Goal: Information Seeking & Learning: Learn about a topic

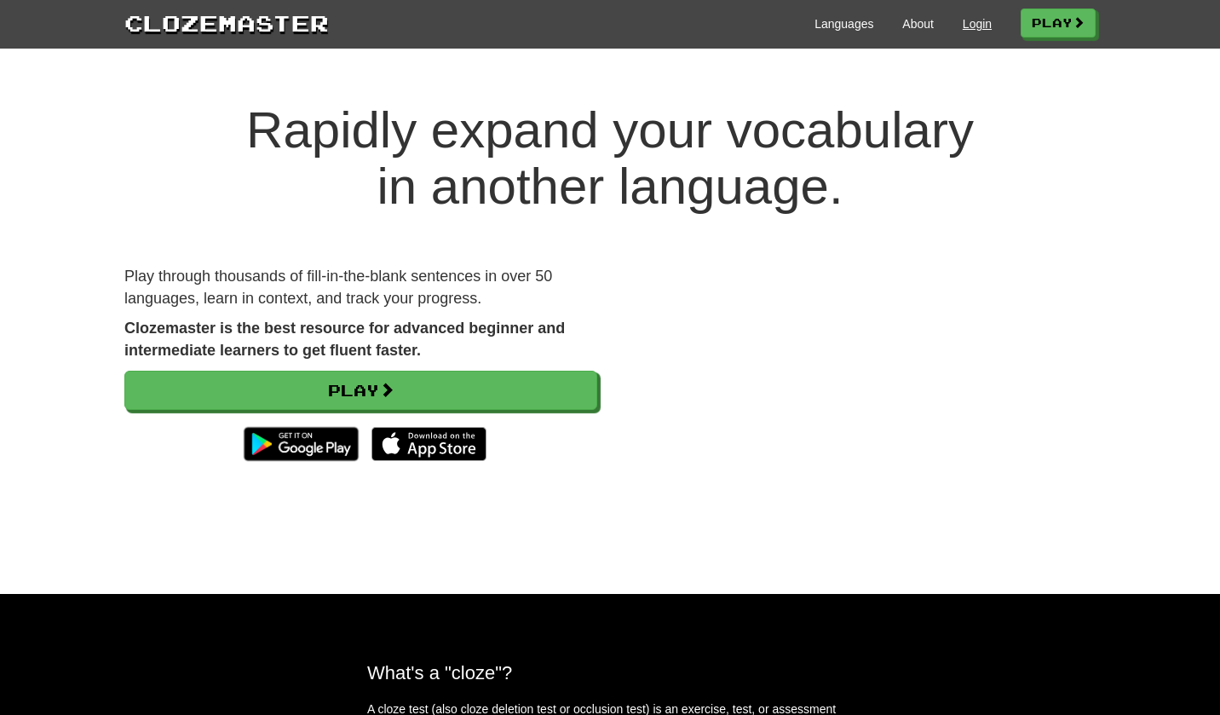
click at [970, 26] on link "Login" at bounding box center [977, 23] width 29 height 17
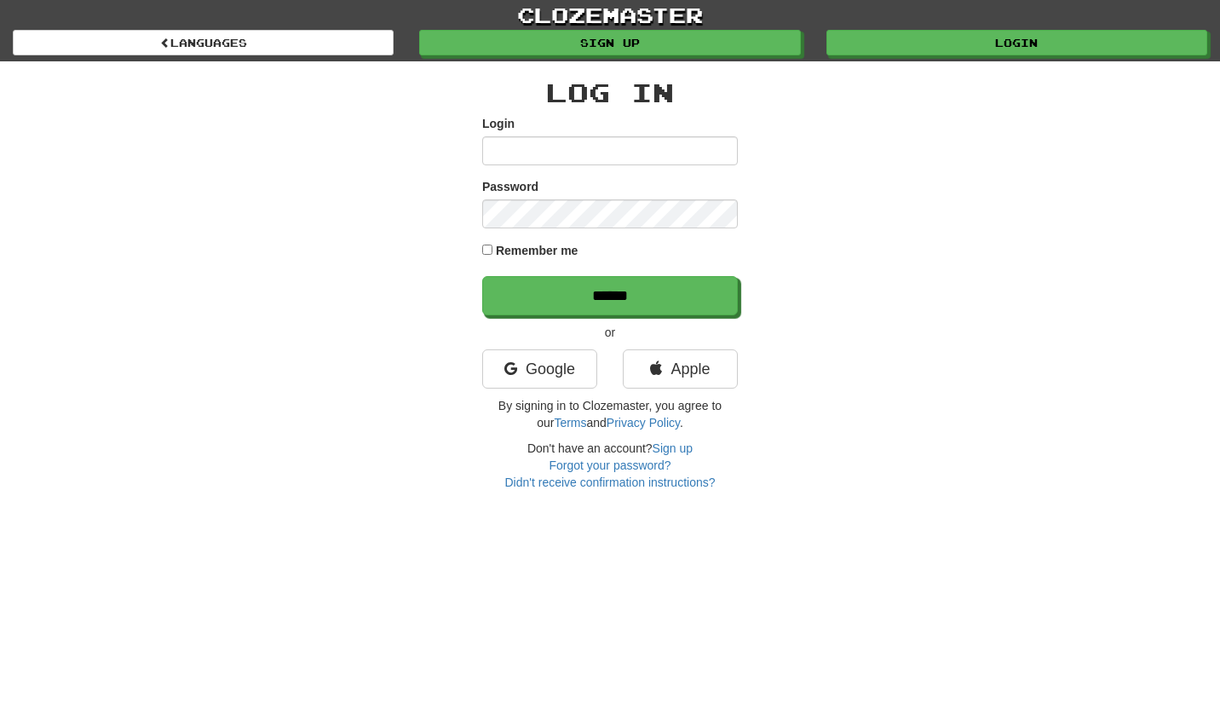
click at [549, 146] on input "Login" at bounding box center [610, 150] width 256 height 29
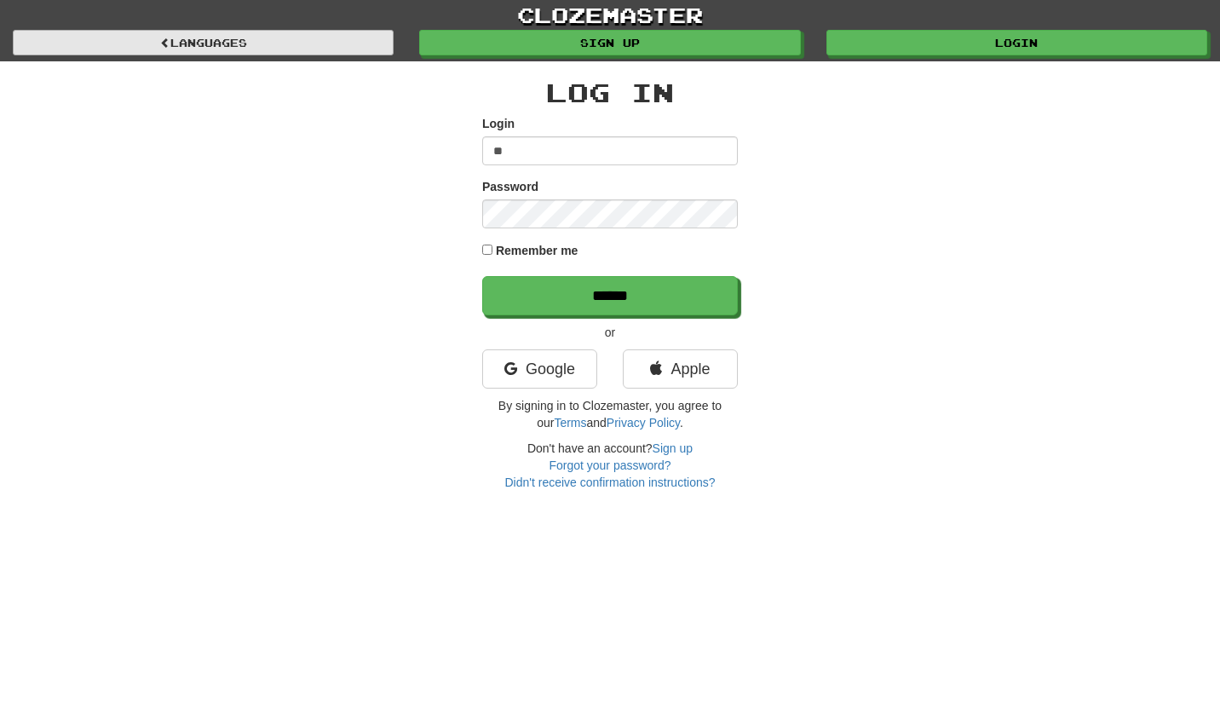
type input "*"
click at [363, 49] on link "Languages" at bounding box center [203, 43] width 381 height 26
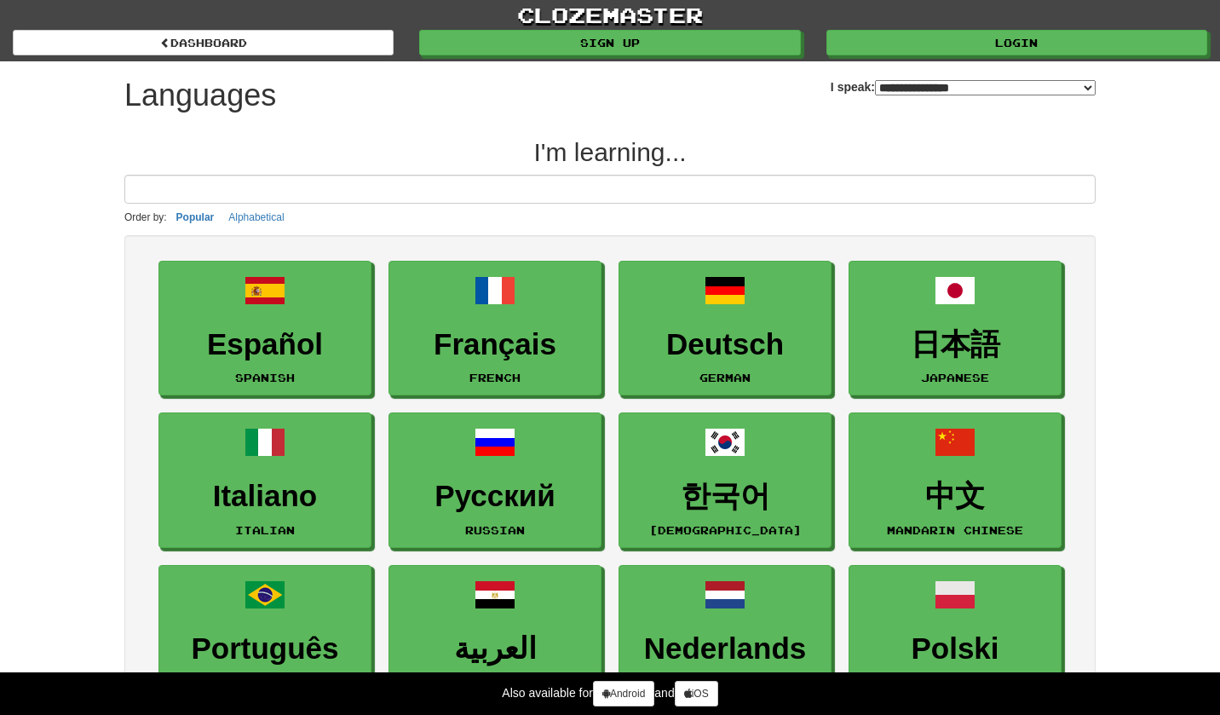
select select "*******"
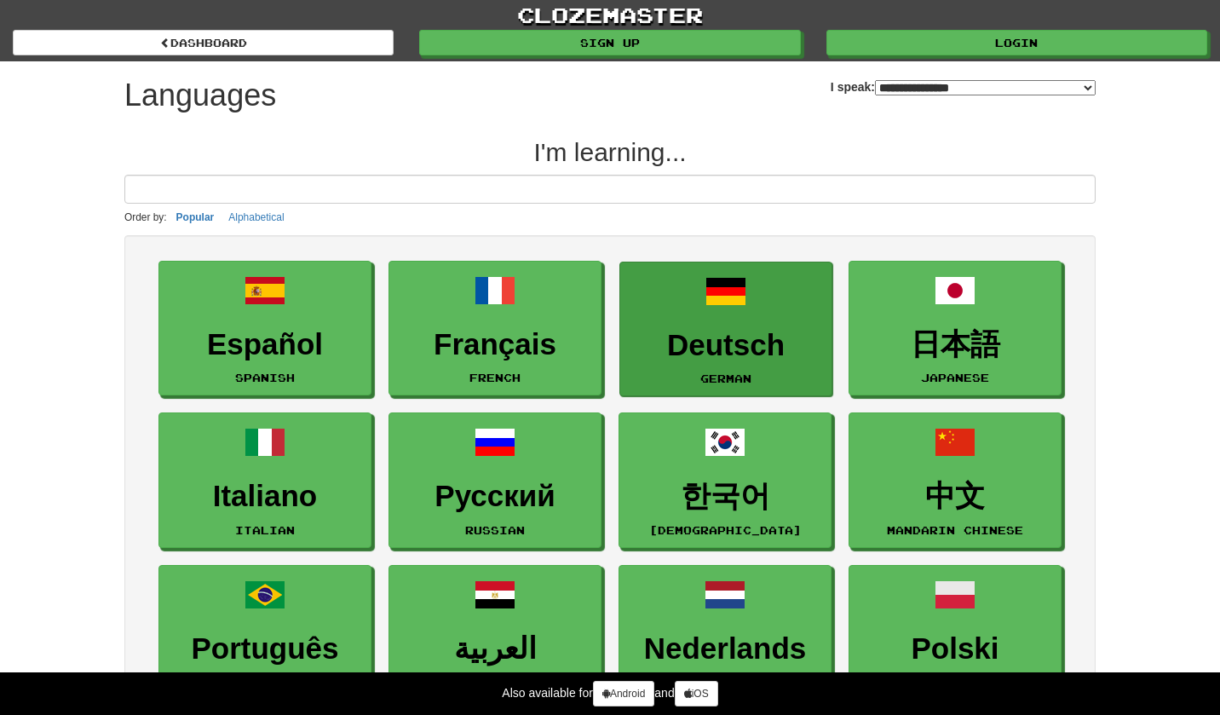
click at [734, 314] on link "Deutsch German" at bounding box center [725, 329] width 213 height 135
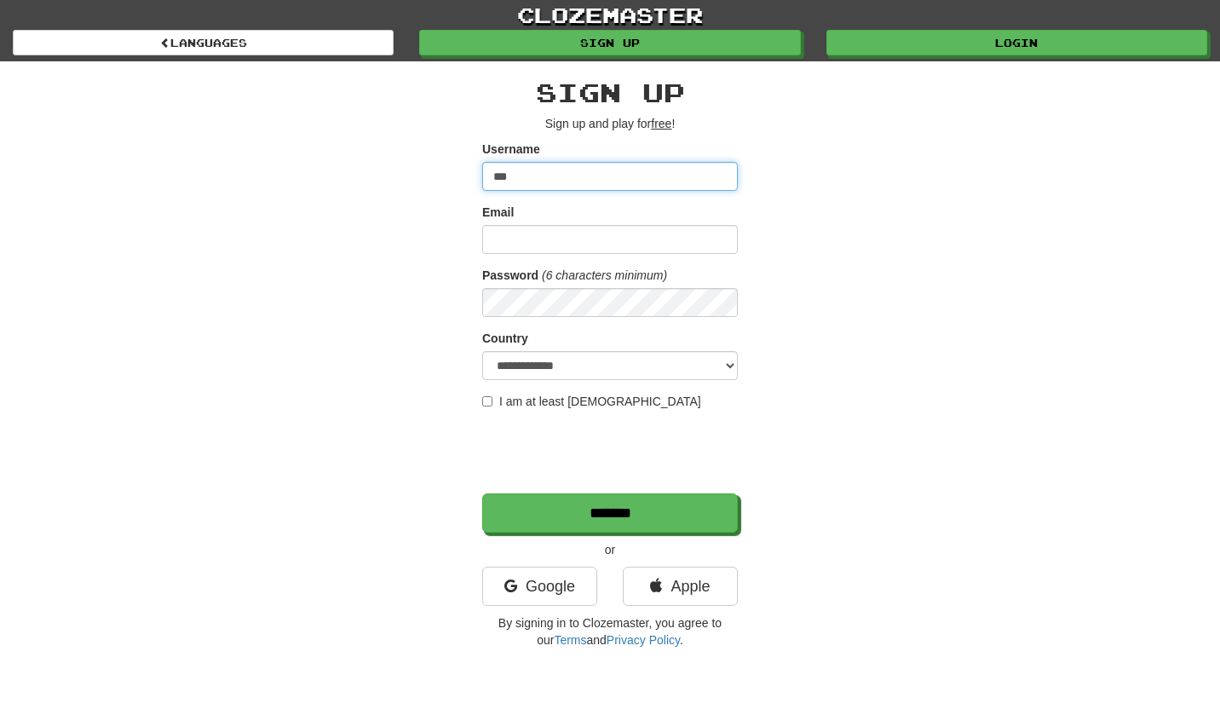
click at [554, 184] on input "***" at bounding box center [610, 176] width 256 height 29
type input "***"
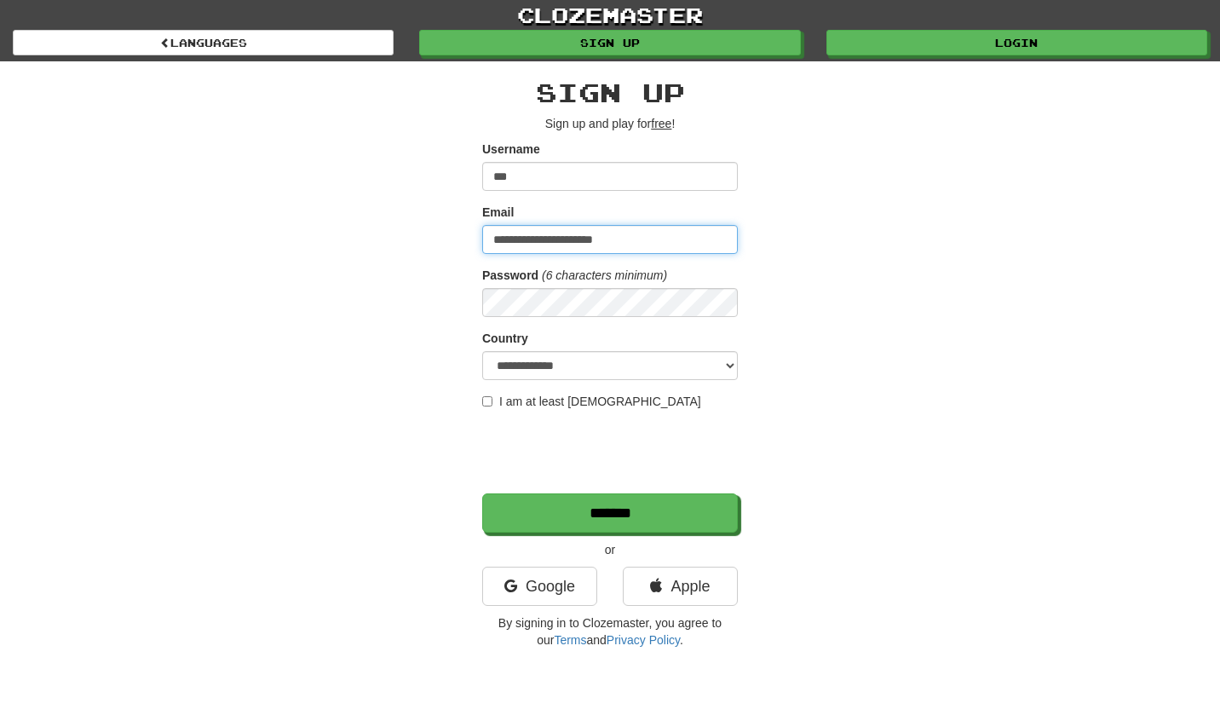
type input "**********"
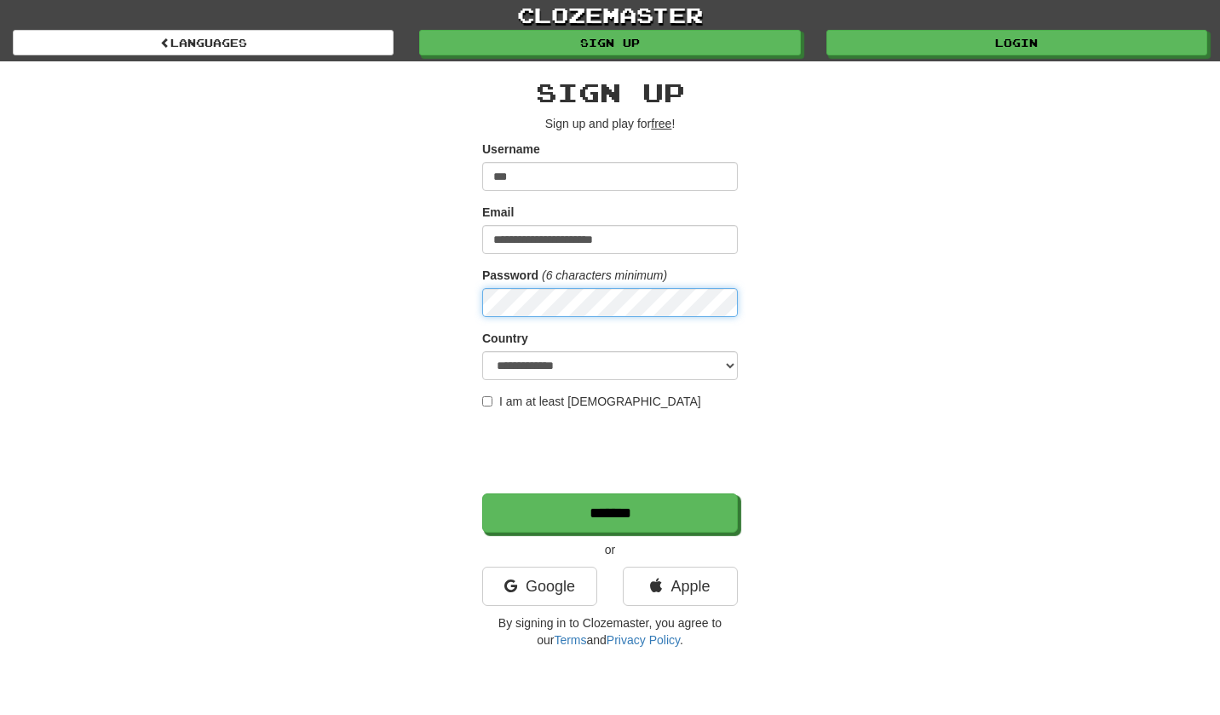
click at [610, 513] on input "*******" at bounding box center [610, 512] width 256 height 39
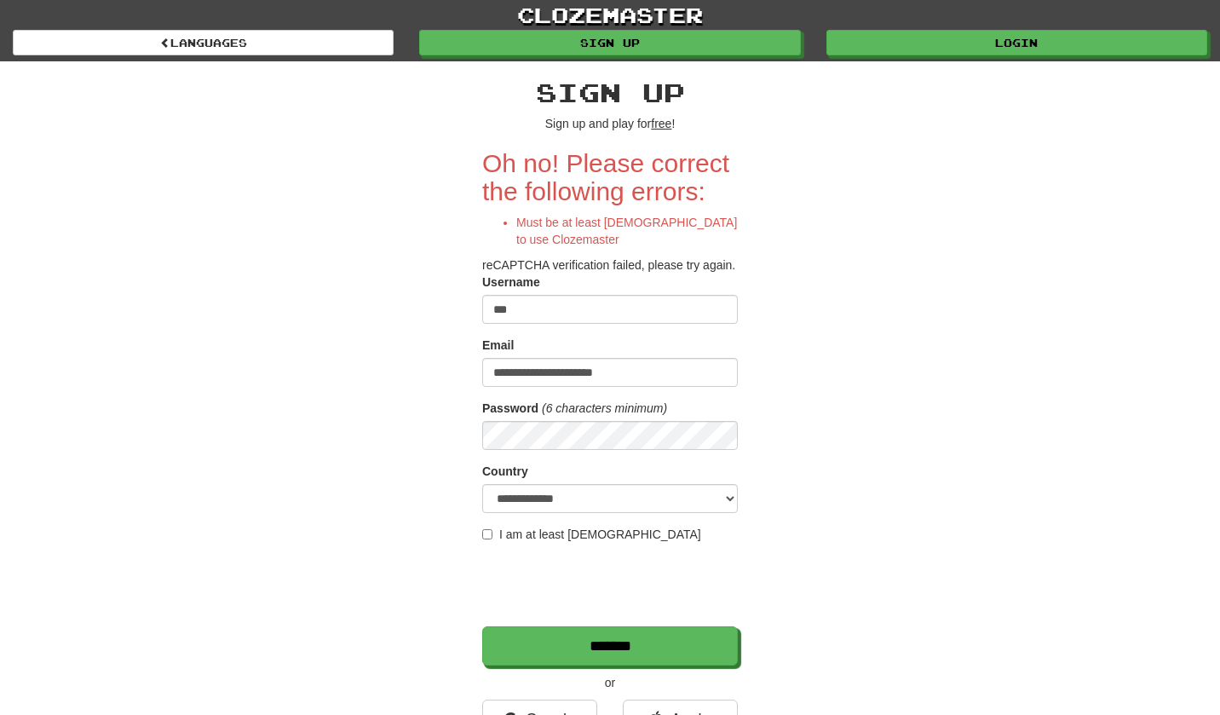
click at [522, 543] on form "**********" at bounding box center [610, 407] width 256 height 516
click at [525, 543] on form "**********" at bounding box center [610, 407] width 256 height 516
click at [532, 540] on label "I am at least 16 years old" at bounding box center [591, 534] width 219 height 17
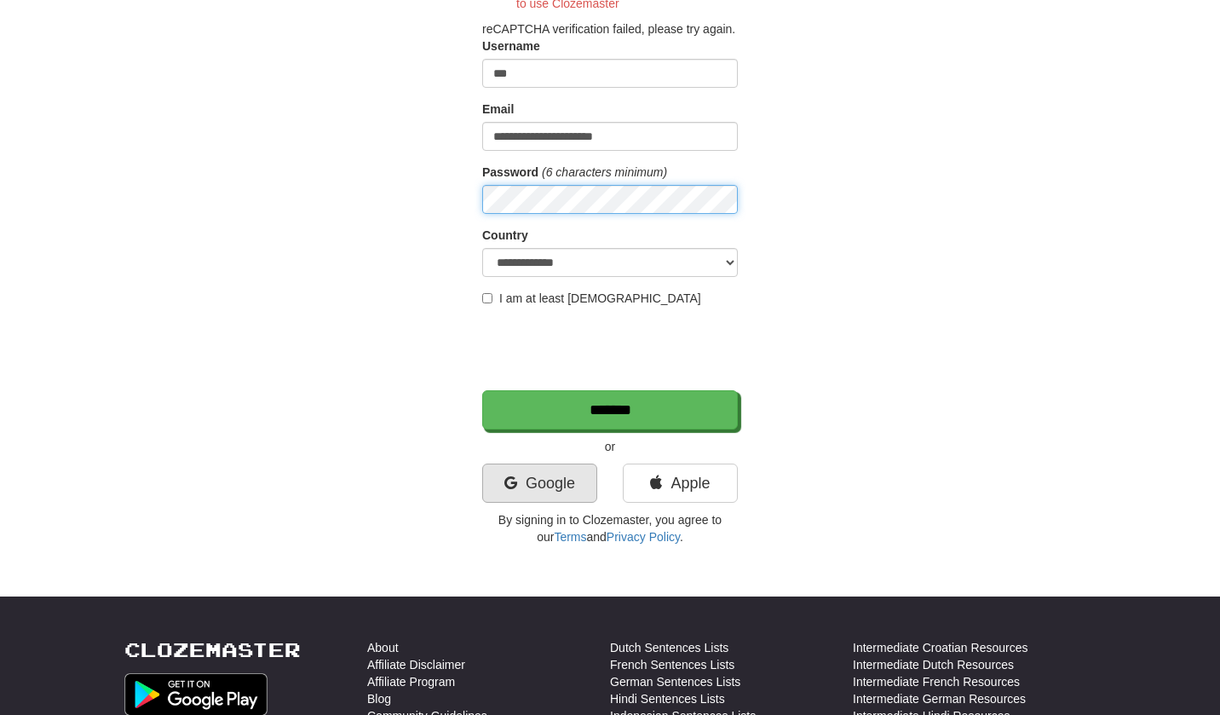
scroll to position [256, 0]
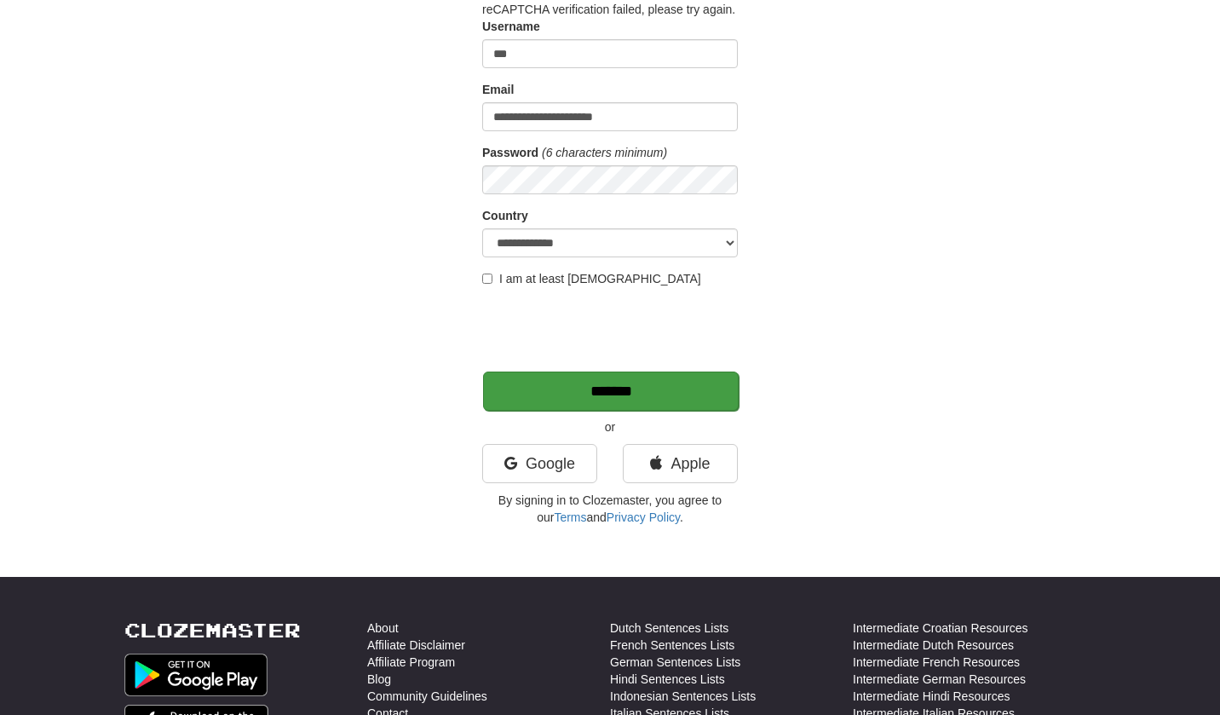
click at [559, 395] on input "*******" at bounding box center [611, 390] width 256 height 39
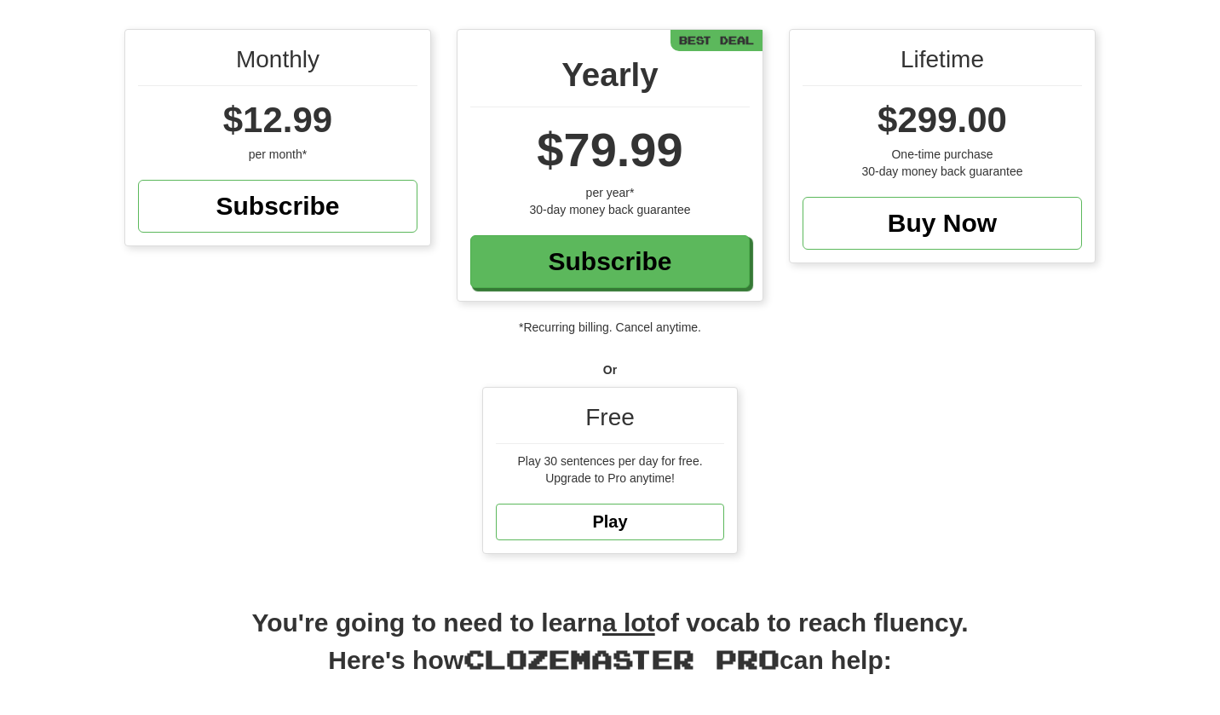
scroll to position [168, 0]
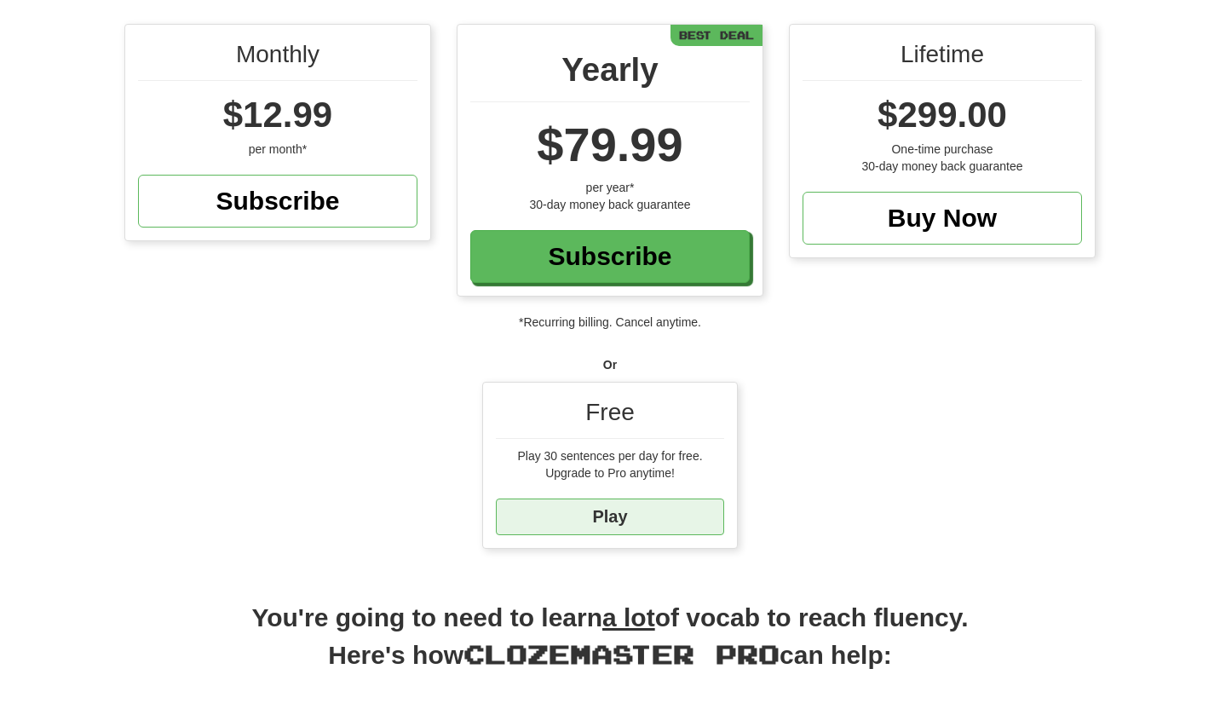
click at [651, 510] on link "Play" at bounding box center [610, 516] width 228 height 37
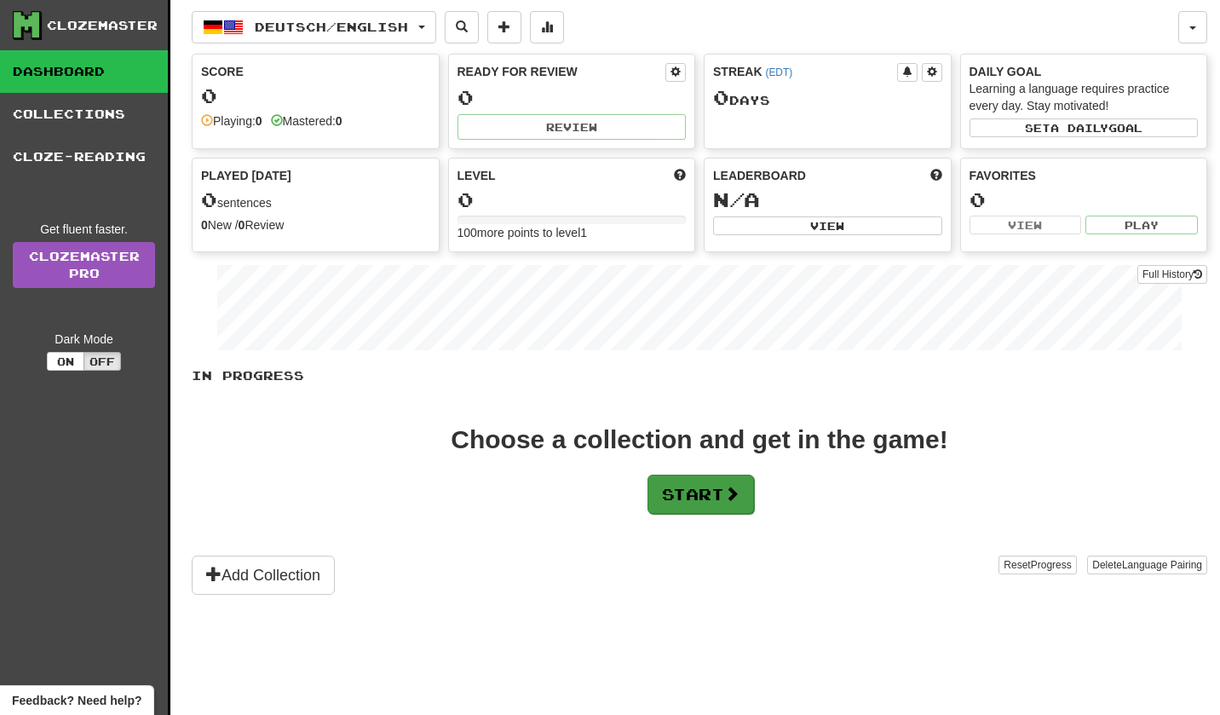
click at [654, 481] on button "Start" at bounding box center [701, 494] width 107 height 39
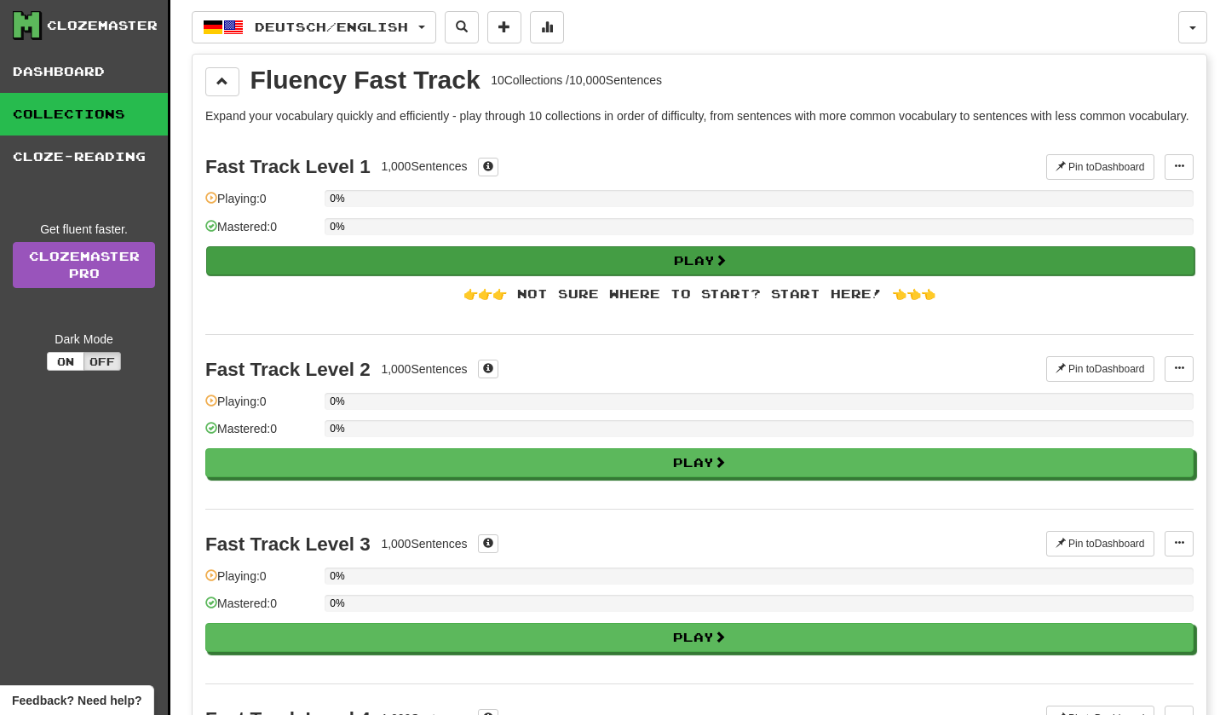
click at [783, 275] on button "Play" at bounding box center [700, 260] width 988 height 29
select select "**"
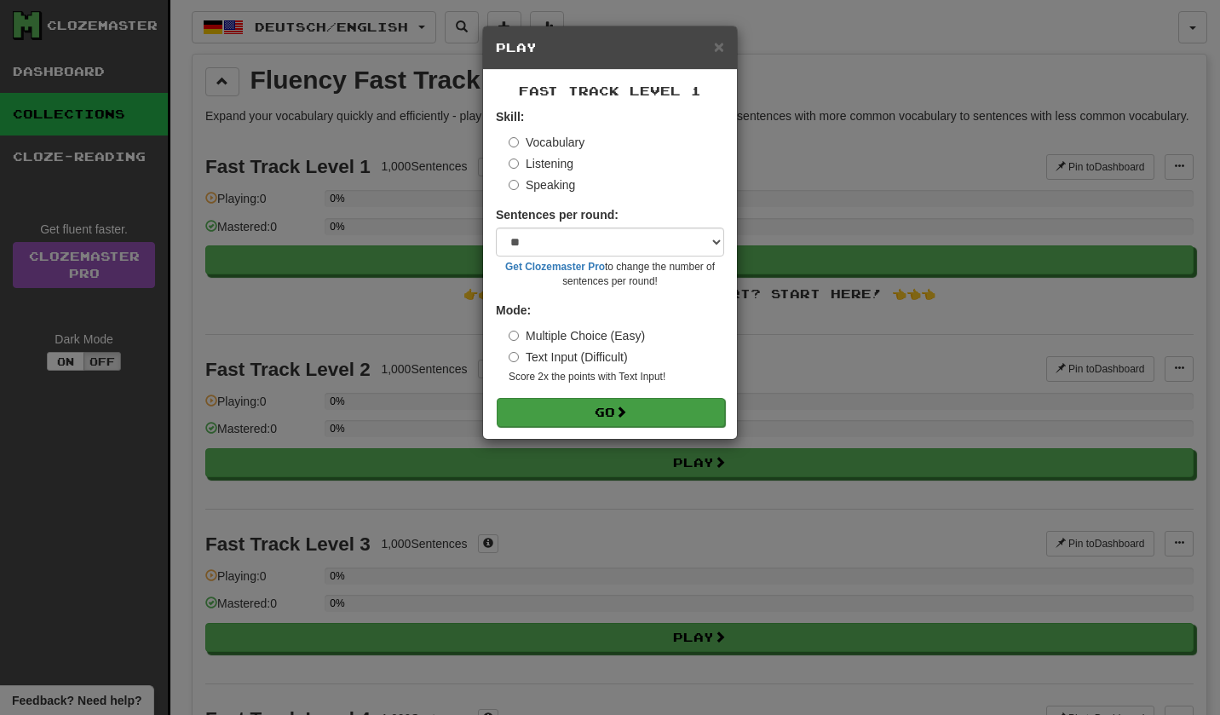
click at [643, 403] on button "Go" at bounding box center [611, 412] width 228 height 29
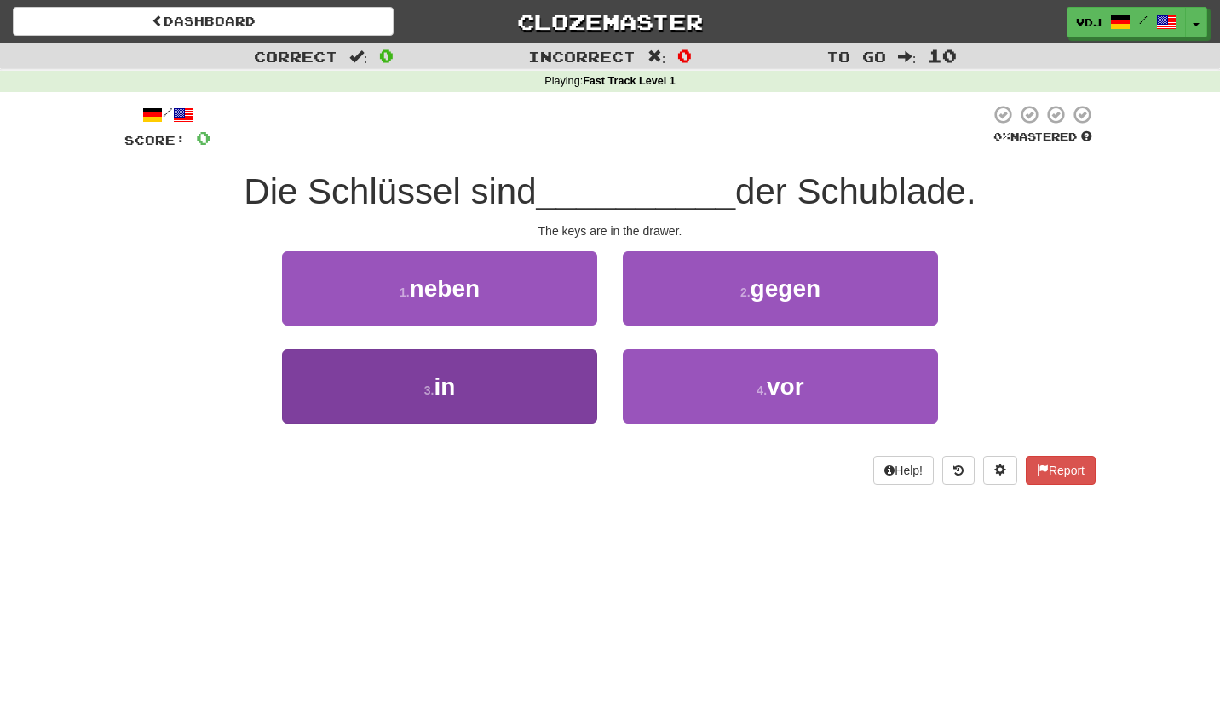
click at [502, 383] on button "3 . in" at bounding box center [439, 386] width 315 height 74
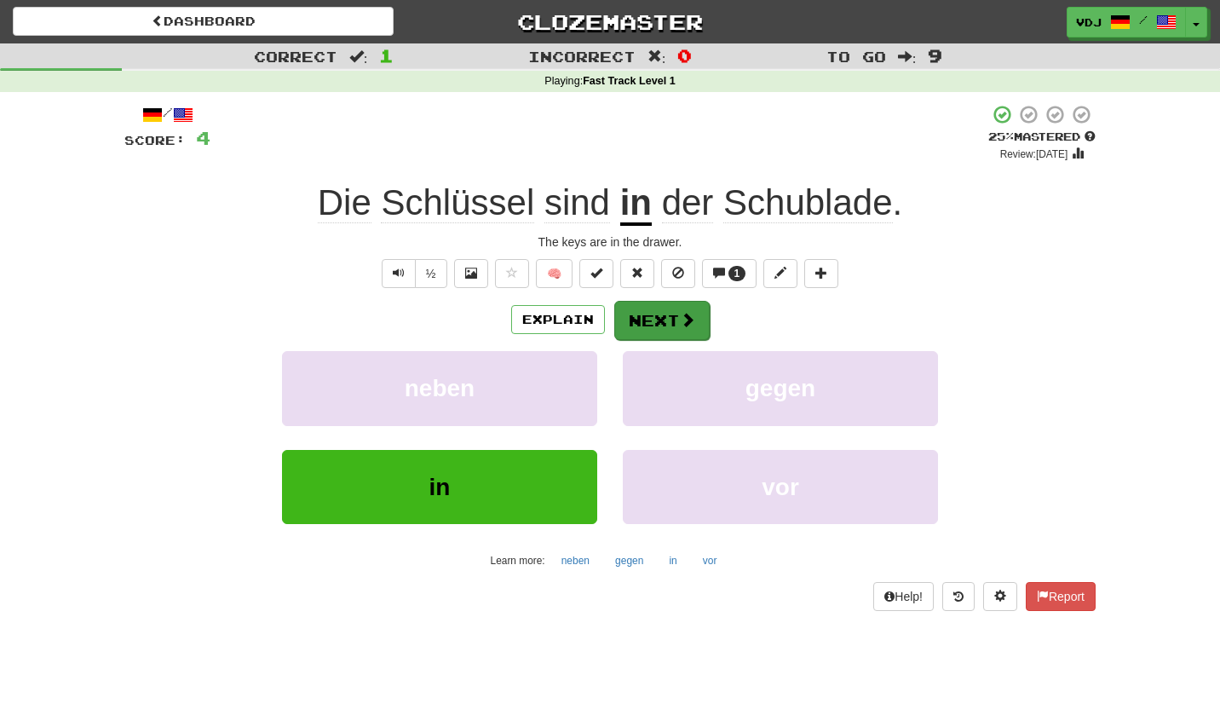
click at [670, 324] on button "Next" at bounding box center [661, 320] width 95 height 39
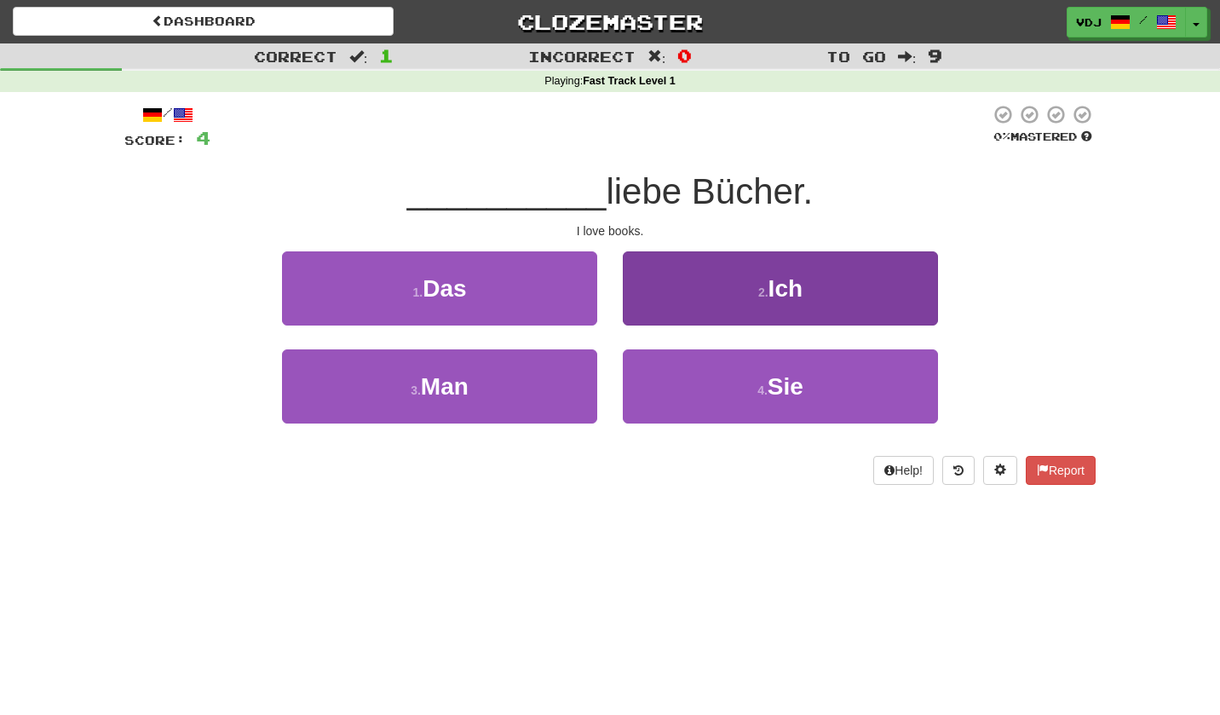
click at [753, 300] on button "2 . Ich" at bounding box center [780, 288] width 315 height 74
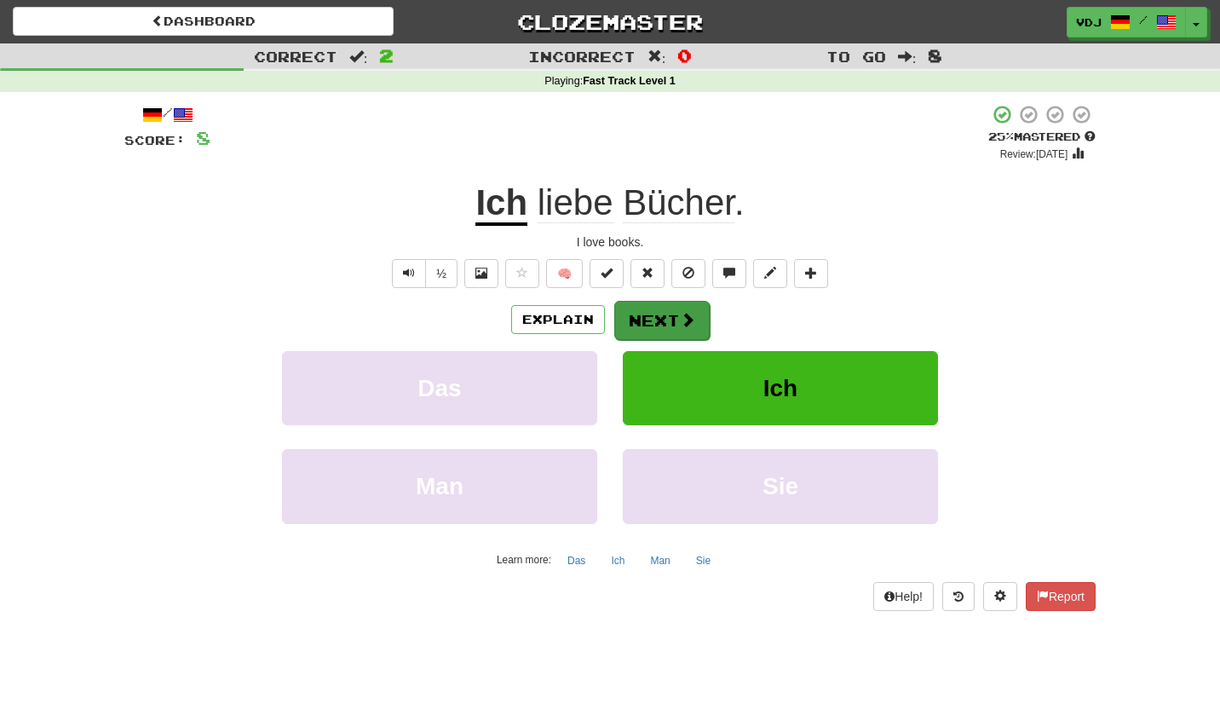
click at [676, 304] on button "Next" at bounding box center [661, 320] width 95 height 39
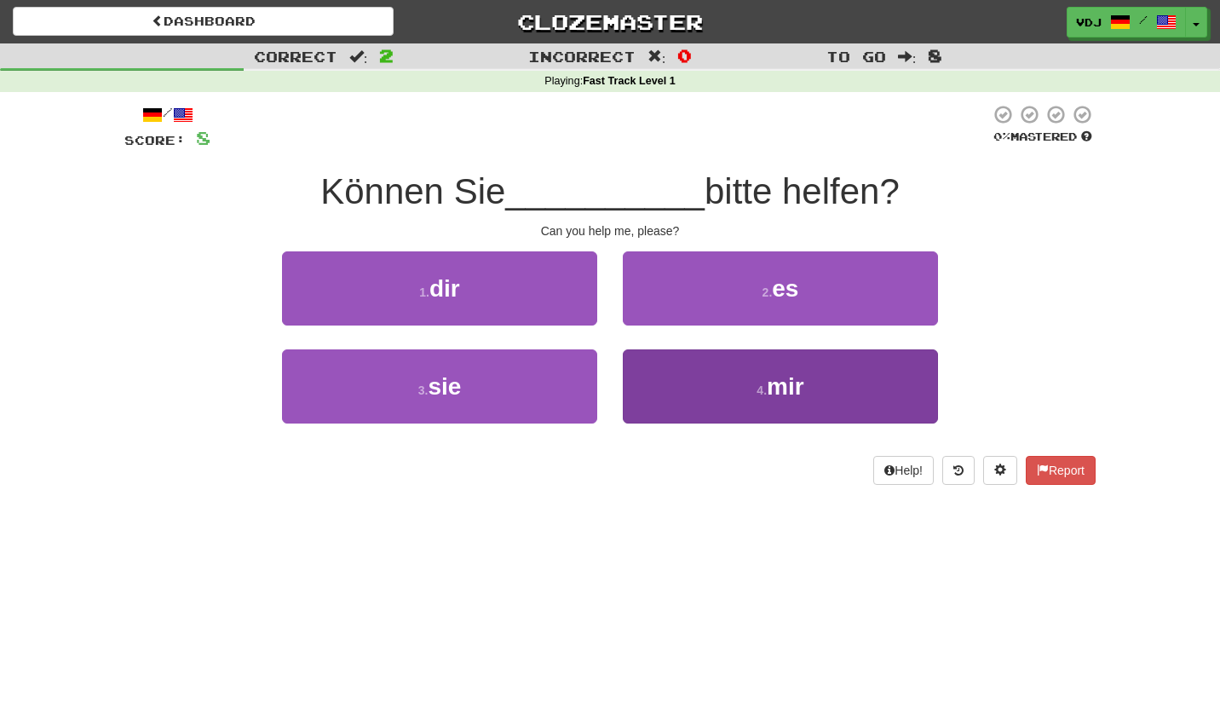
click at [711, 402] on button "4 . mir" at bounding box center [780, 386] width 315 height 74
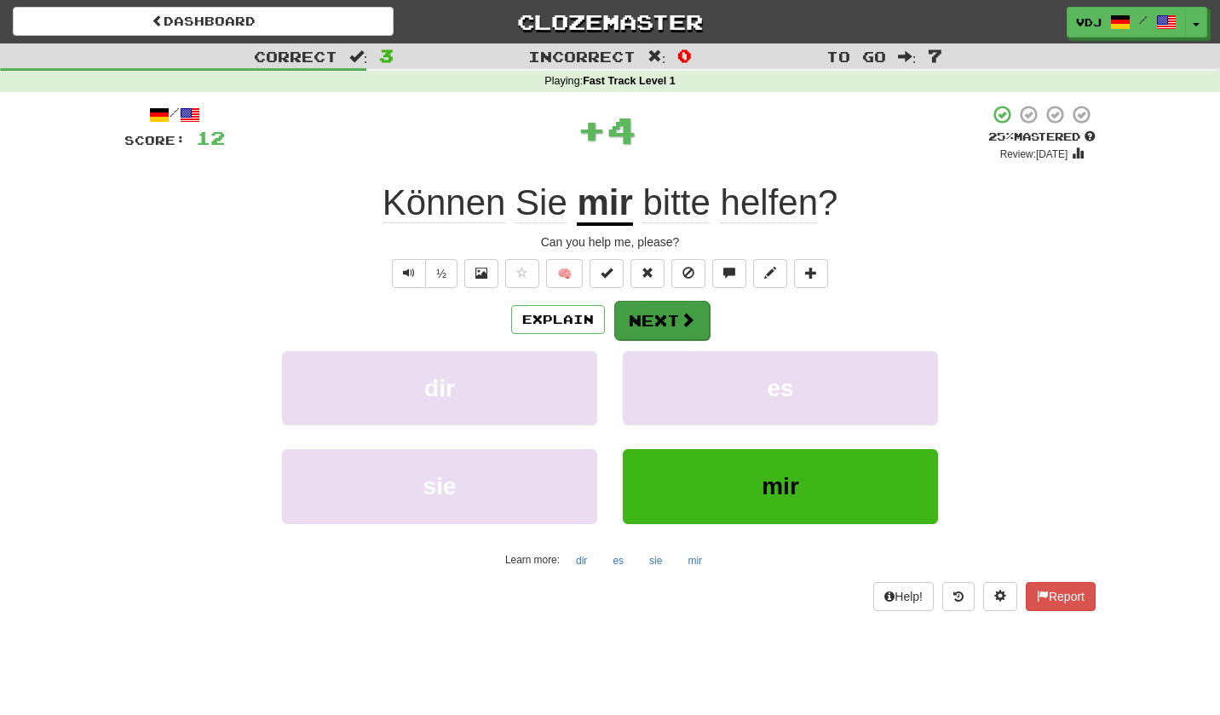
click at [668, 309] on button "Next" at bounding box center [661, 320] width 95 height 39
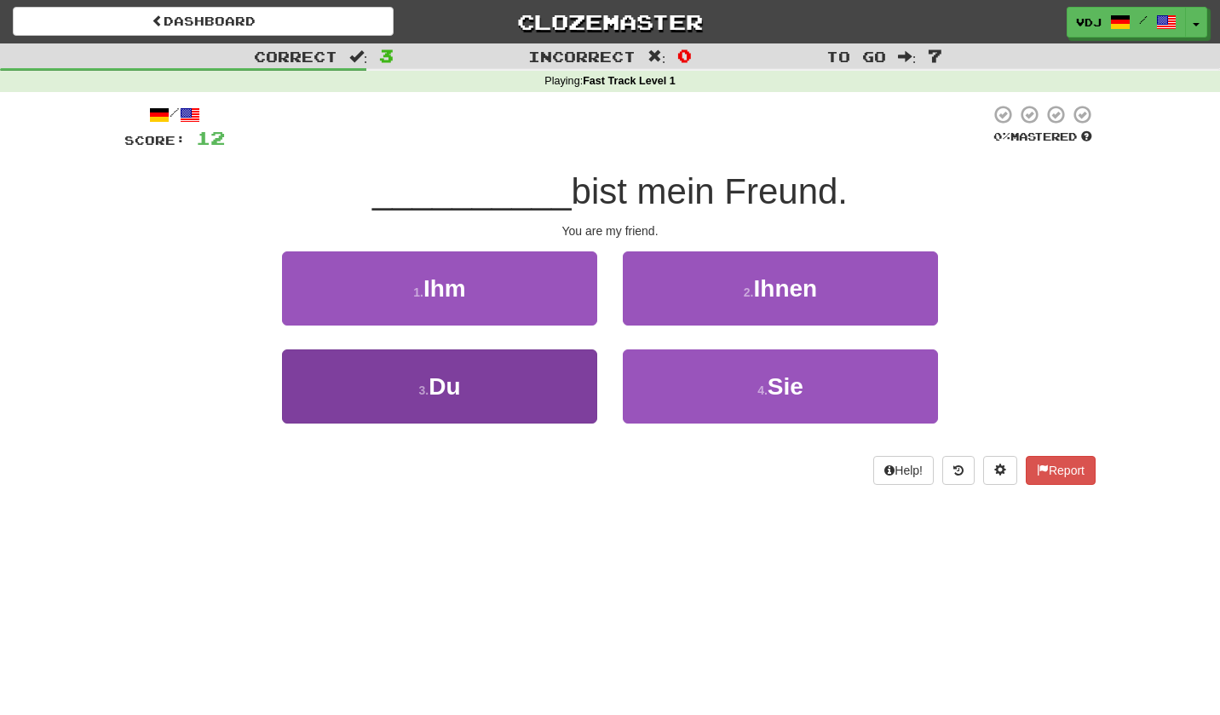
click at [530, 381] on button "3 . Du" at bounding box center [439, 386] width 315 height 74
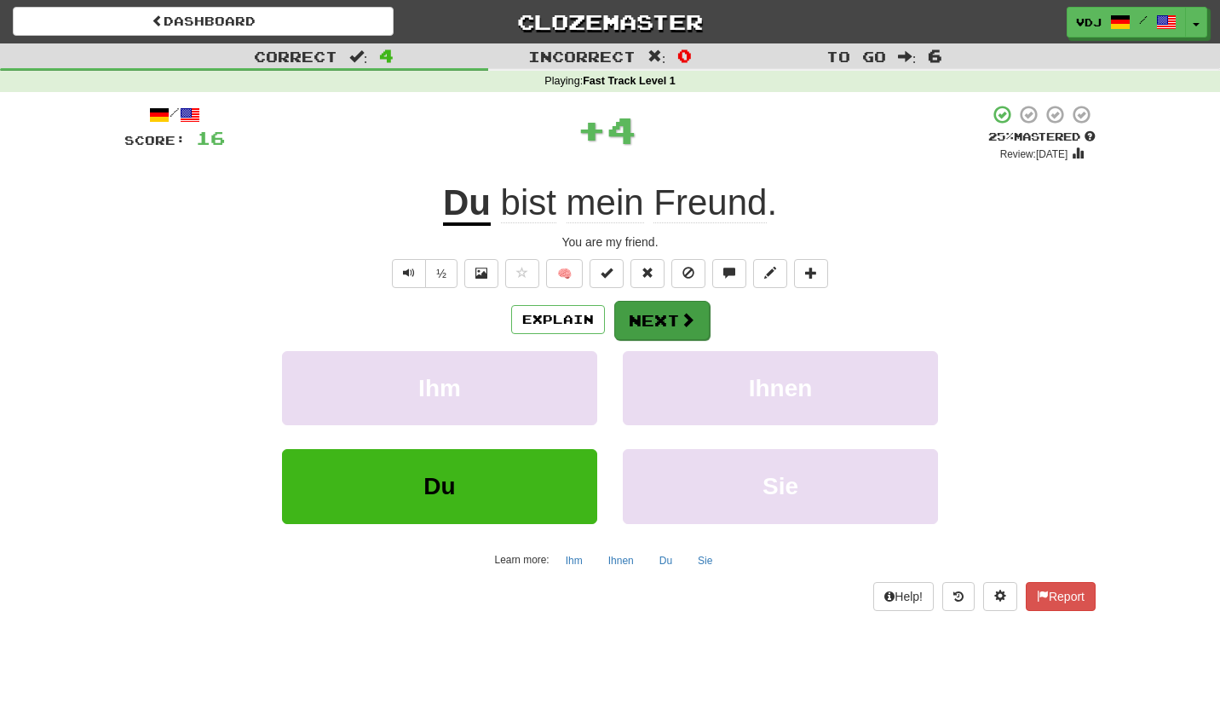
click at [677, 317] on button "Next" at bounding box center [661, 320] width 95 height 39
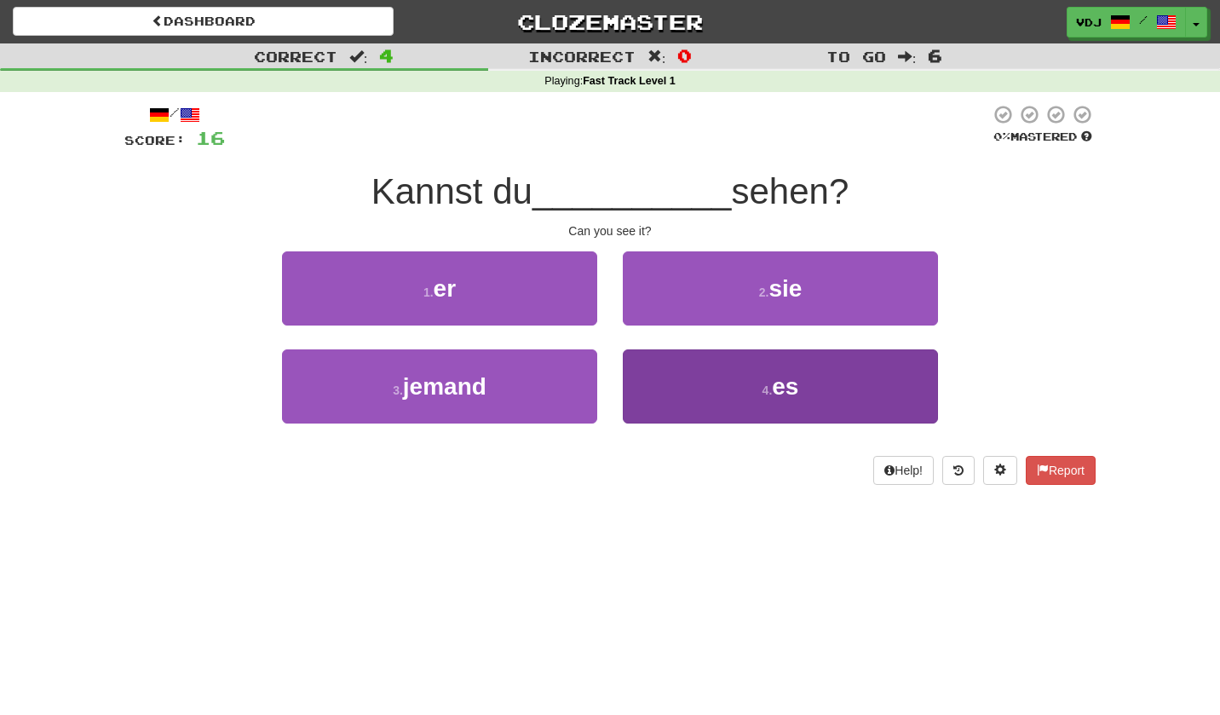
click at [716, 401] on button "4 . es" at bounding box center [780, 386] width 315 height 74
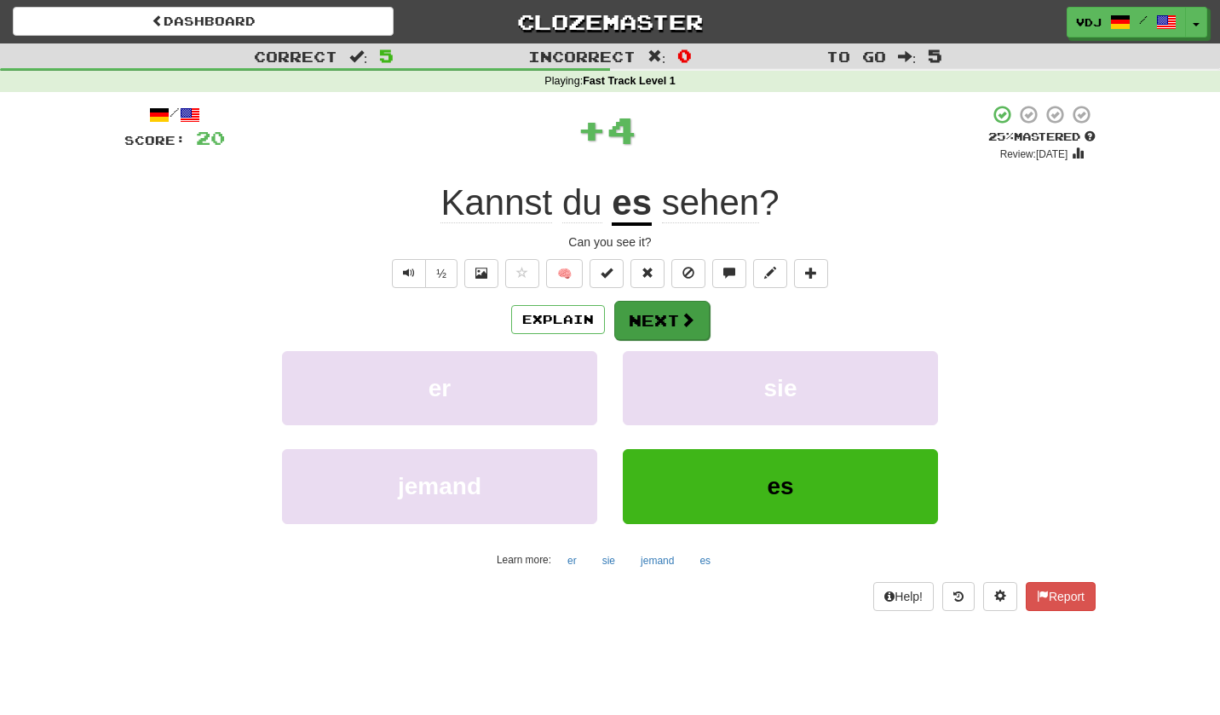
click at [682, 316] on span at bounding box center [687, 319] width 15 height 15
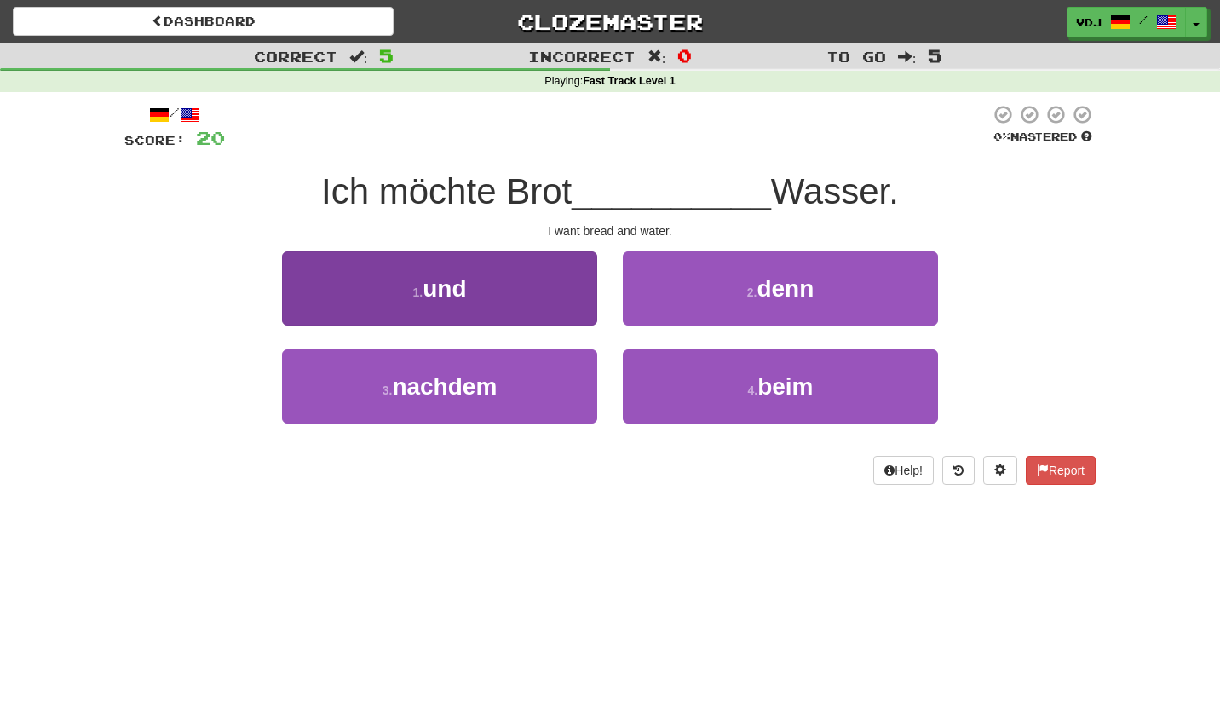
click at [530, 291] on button "1 . und" at bounding box center [439, 288] width 315 height 74
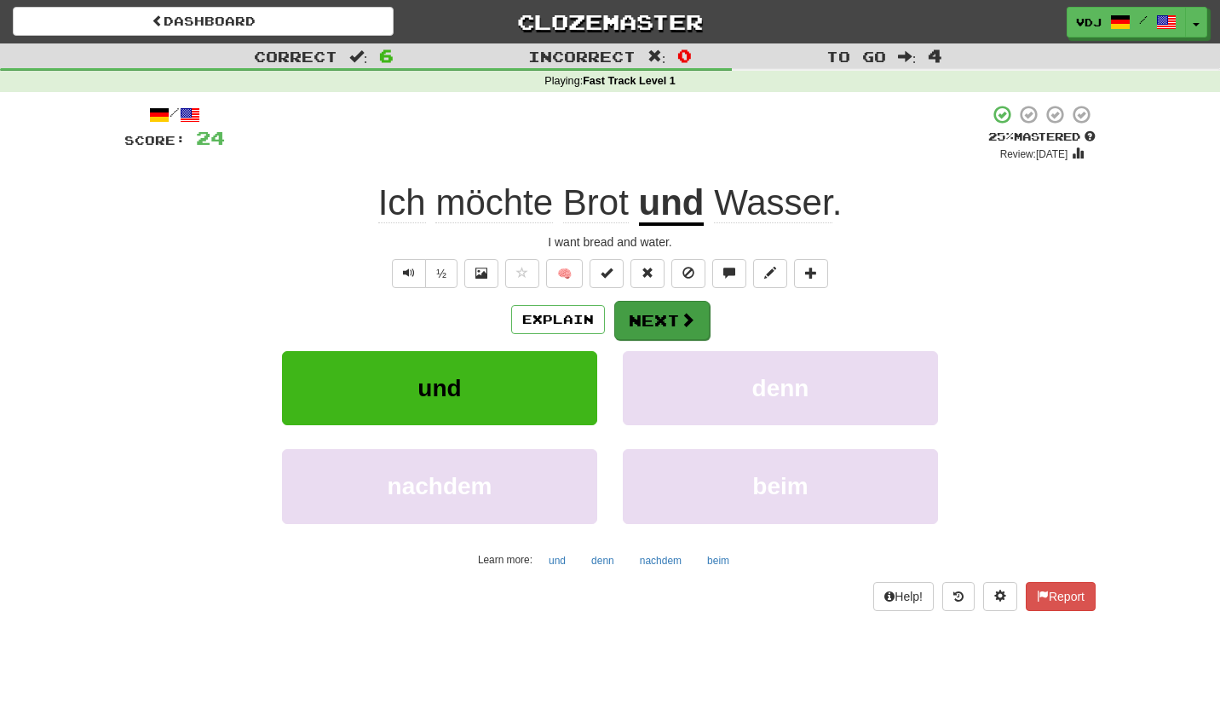
click at [694, 327] on button "Next" at bounding box center [661, 320] width 95 height 39
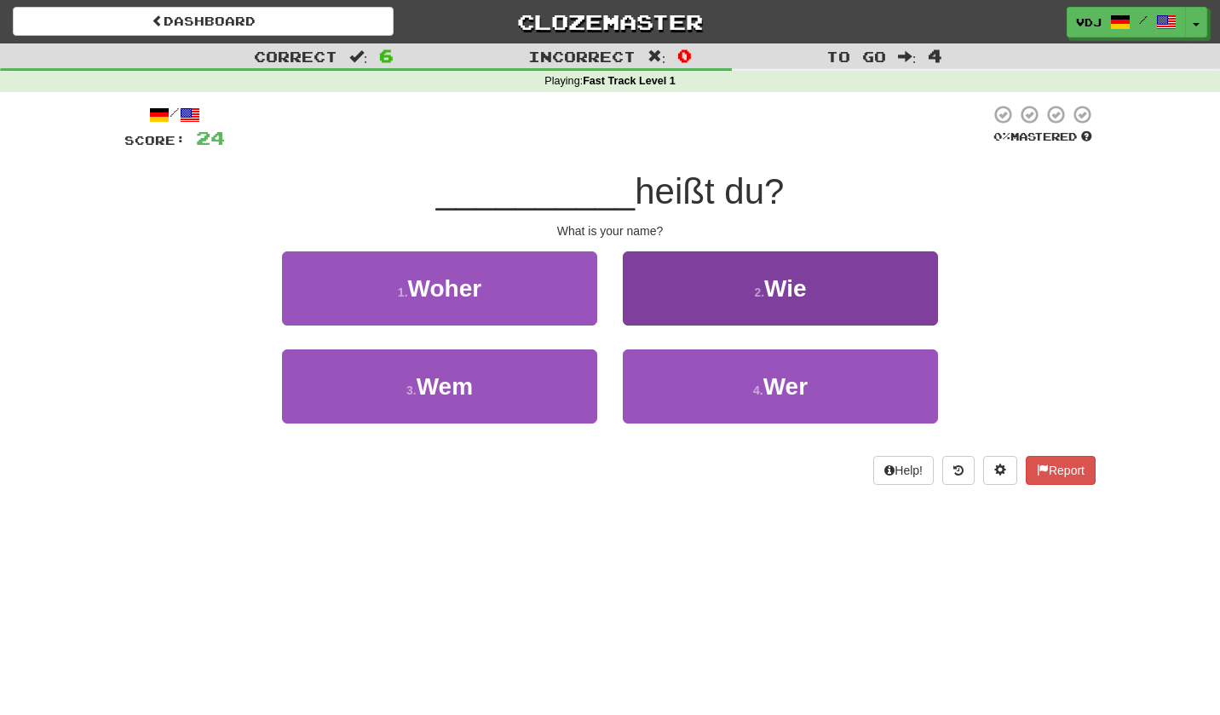
click at [731, 302] on button "2 . Wie" at bounding box center [780, 288] width 315 height 74
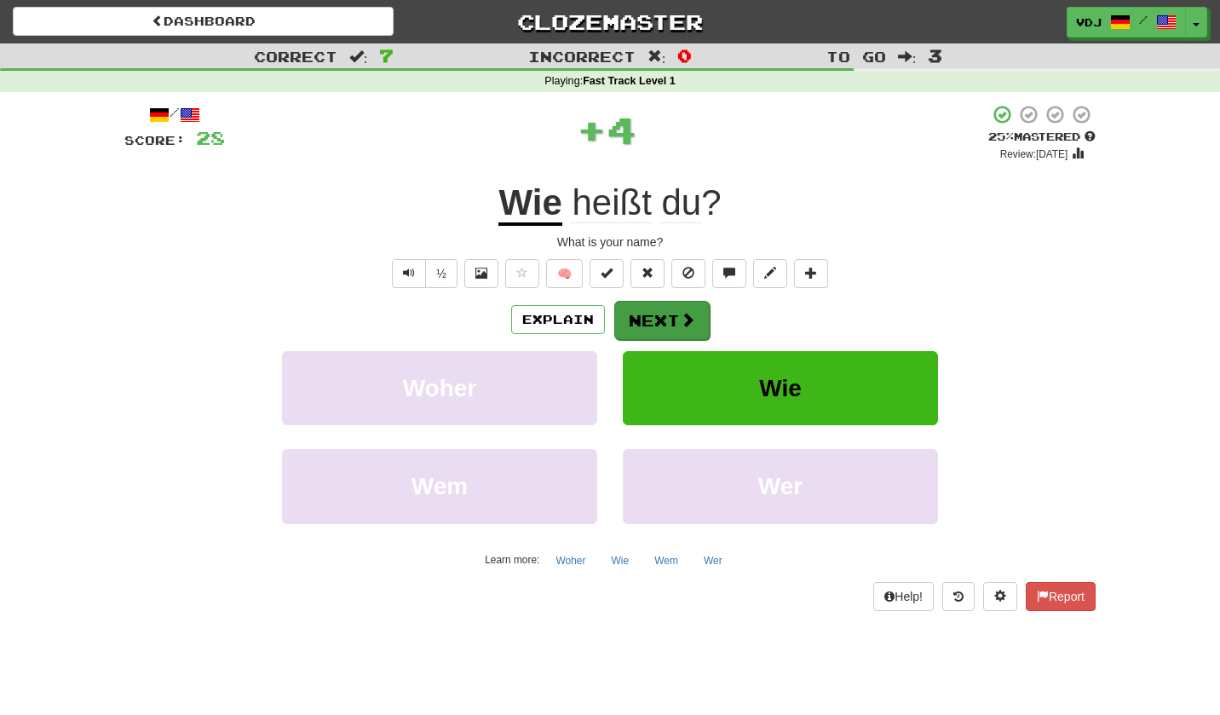
click at [650, 315] on button "Next" at bounding box center [661, 320] width 95 height 39
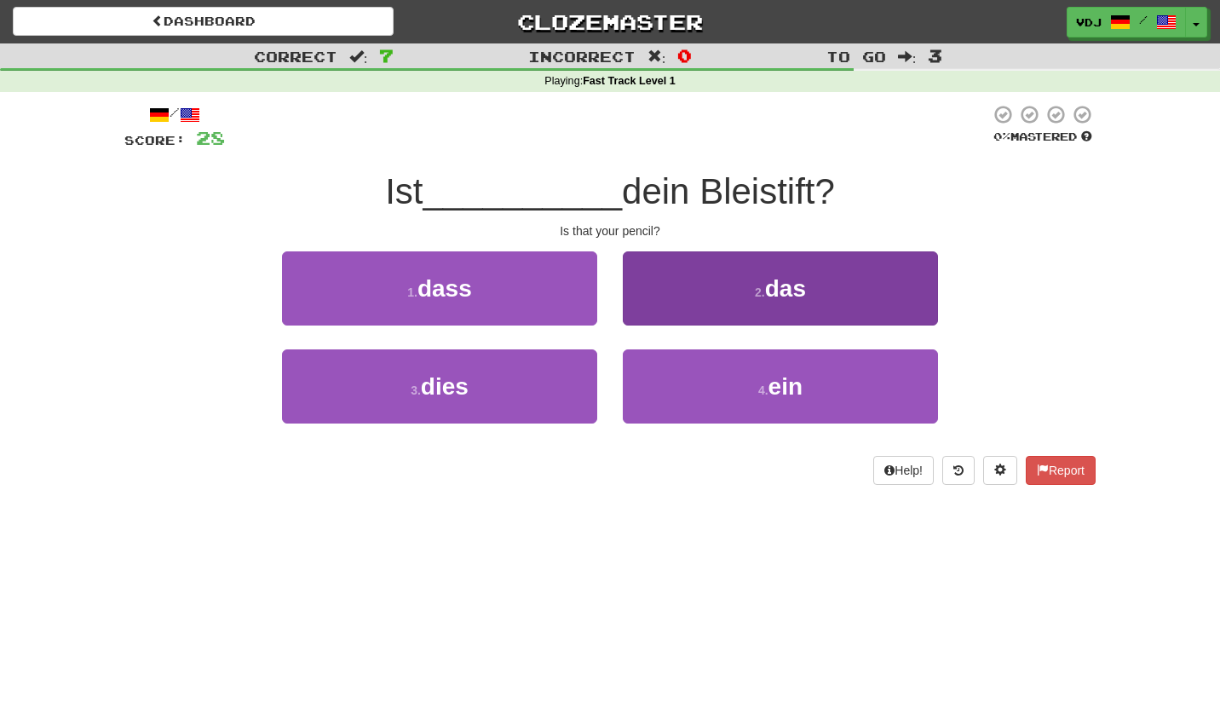
click at [661, 292] on button "2 . das" at bounding box center [780, 288] width 315 height 74
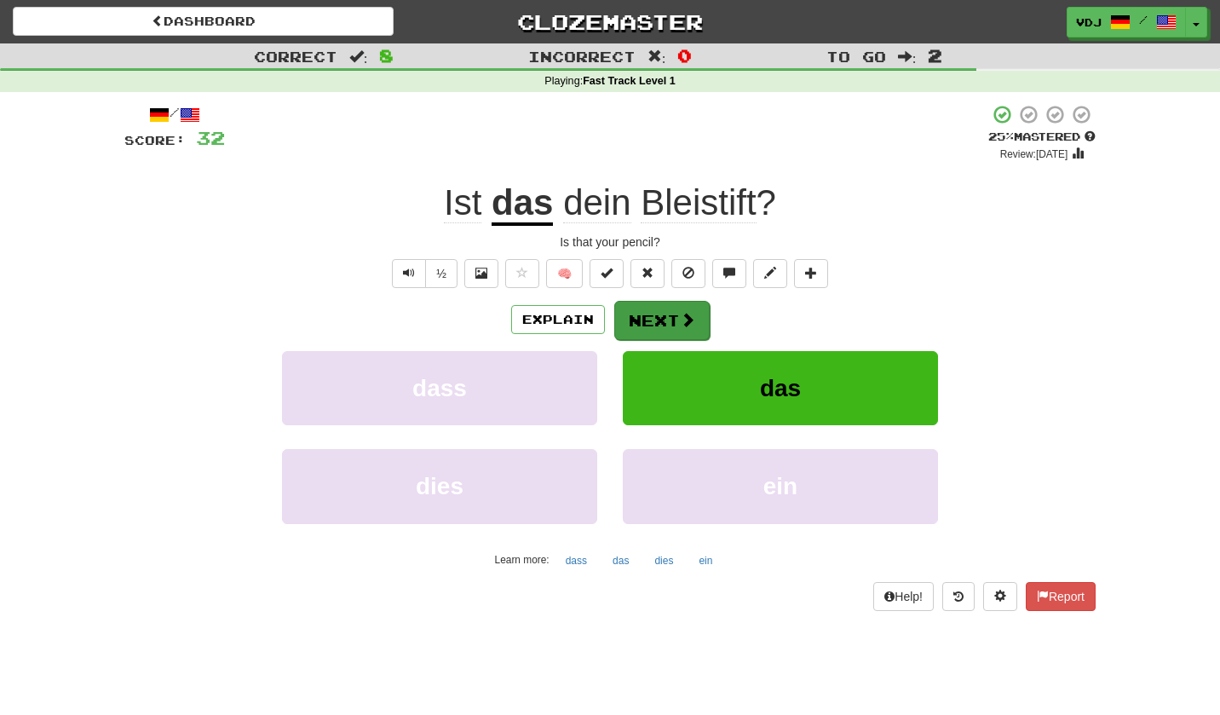
click at [681, 328] on button "Next" at bounding box center [661, 320] width 95 height 39
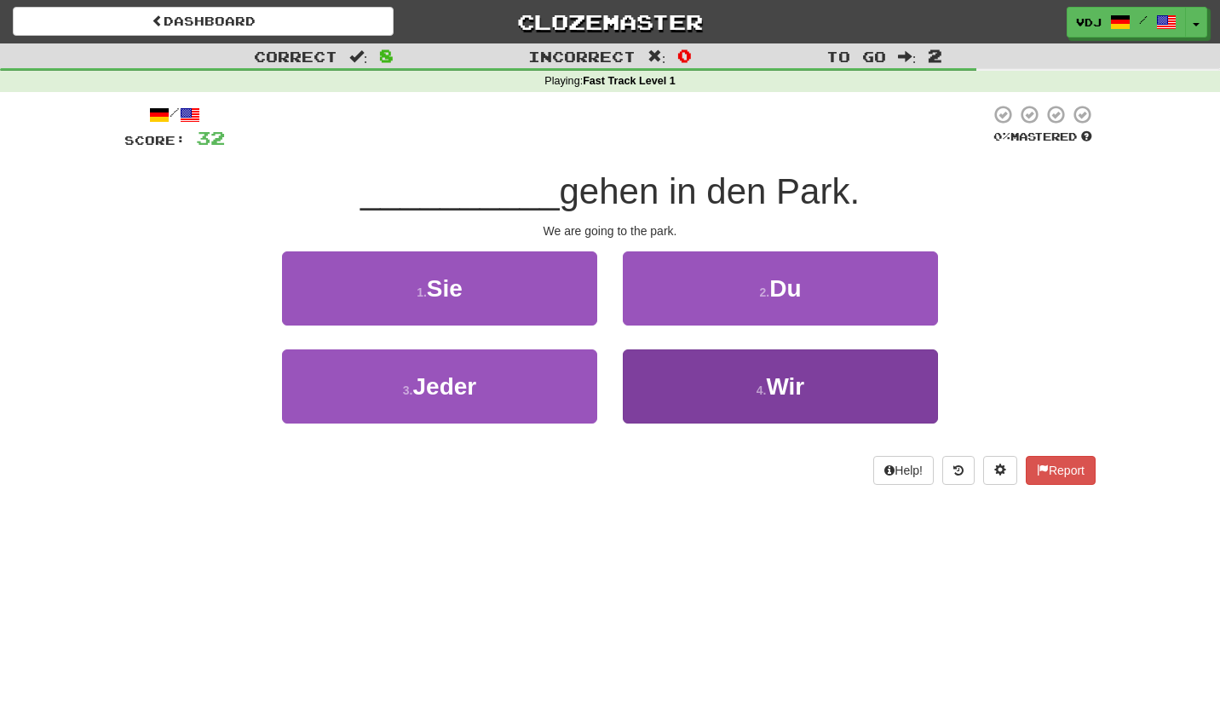
click at [799, 397] on span "Wir" at bounding box center [785, 386] width 38 height 26
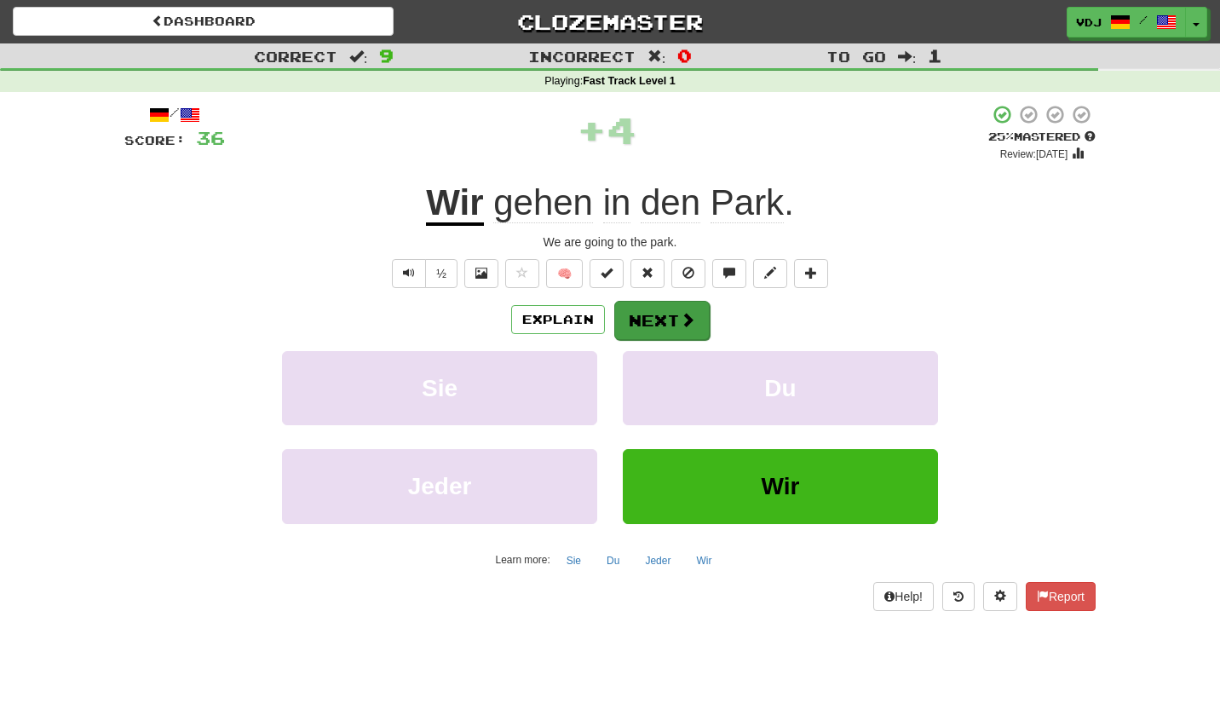
click at [665, 311] on button "Next" at bounding box center [661, 320] width 95 height 39
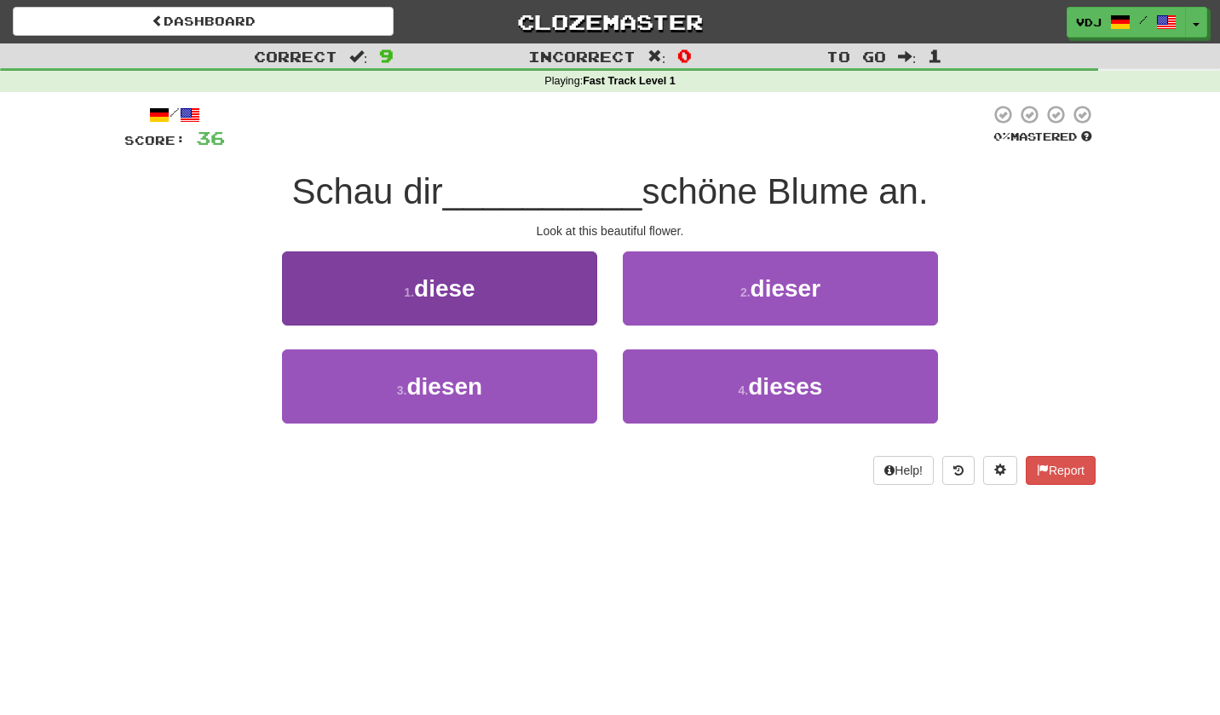
click at [475, 279] on span "diese" at bounding box center [444, 288] width 61 height 26
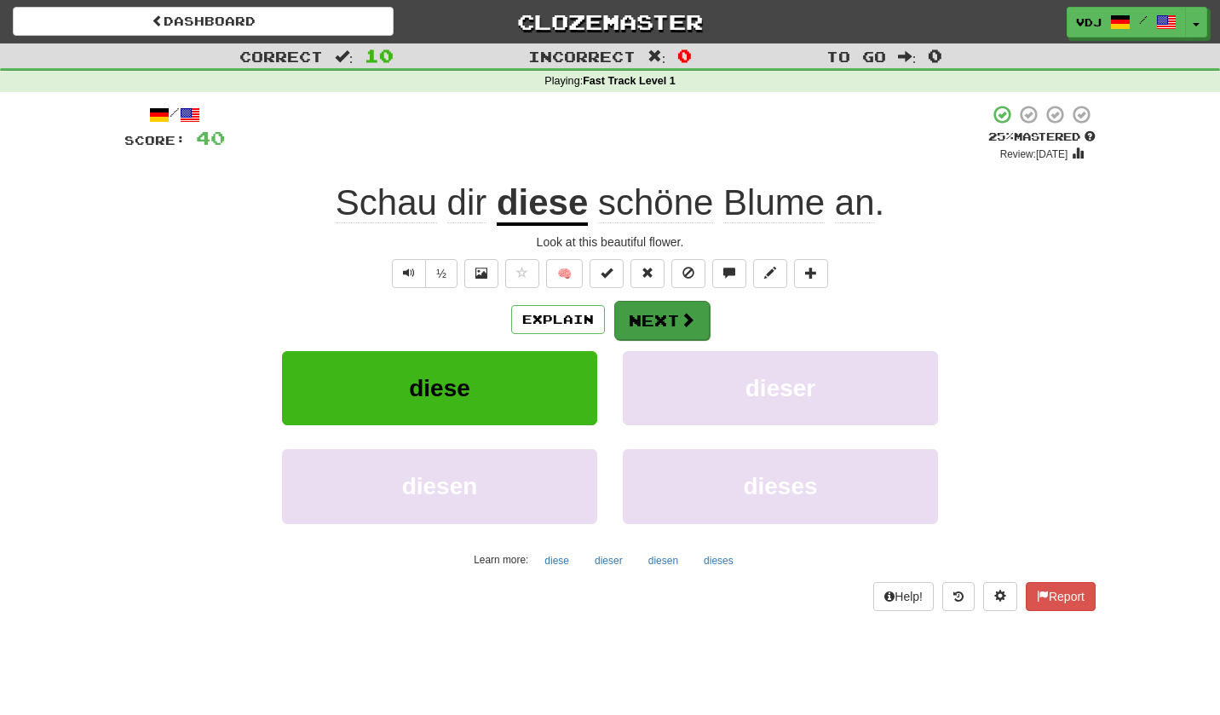
click at [697, 322] on button "Next" at bounding box center [661, 320] width 95 height 39
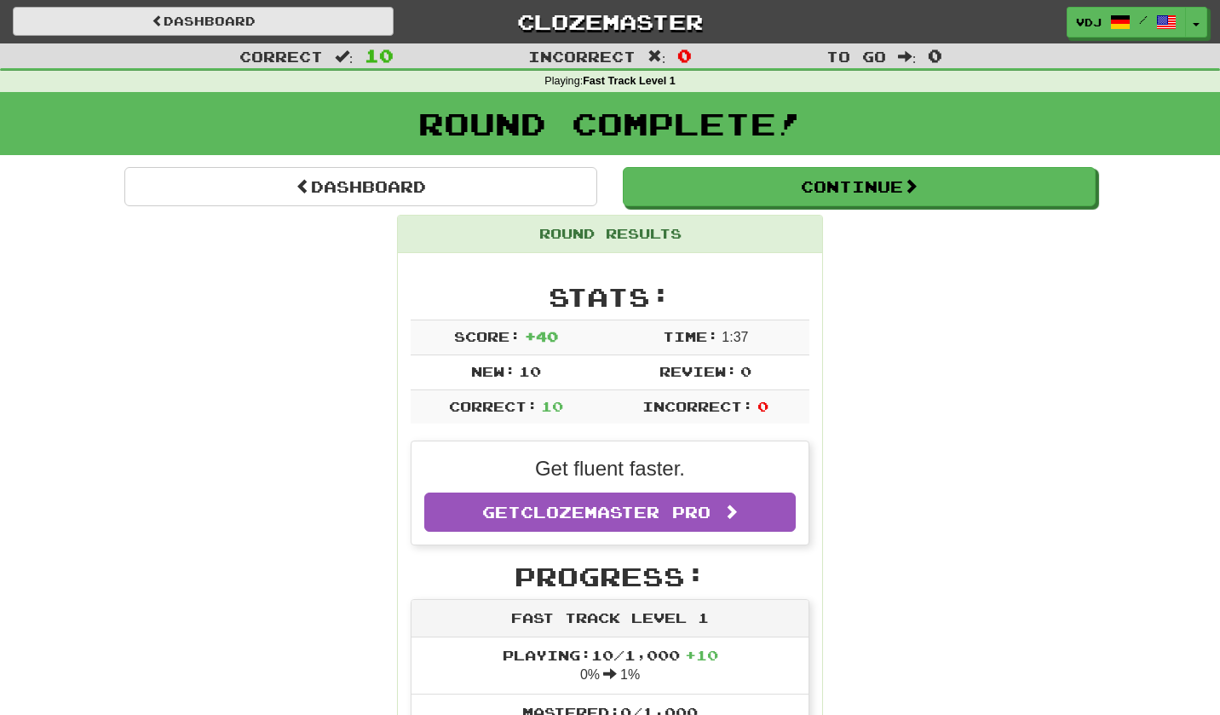
click at [306, 18] on link "Dashboard" at bounding box center [203, 21] width 381 height 29
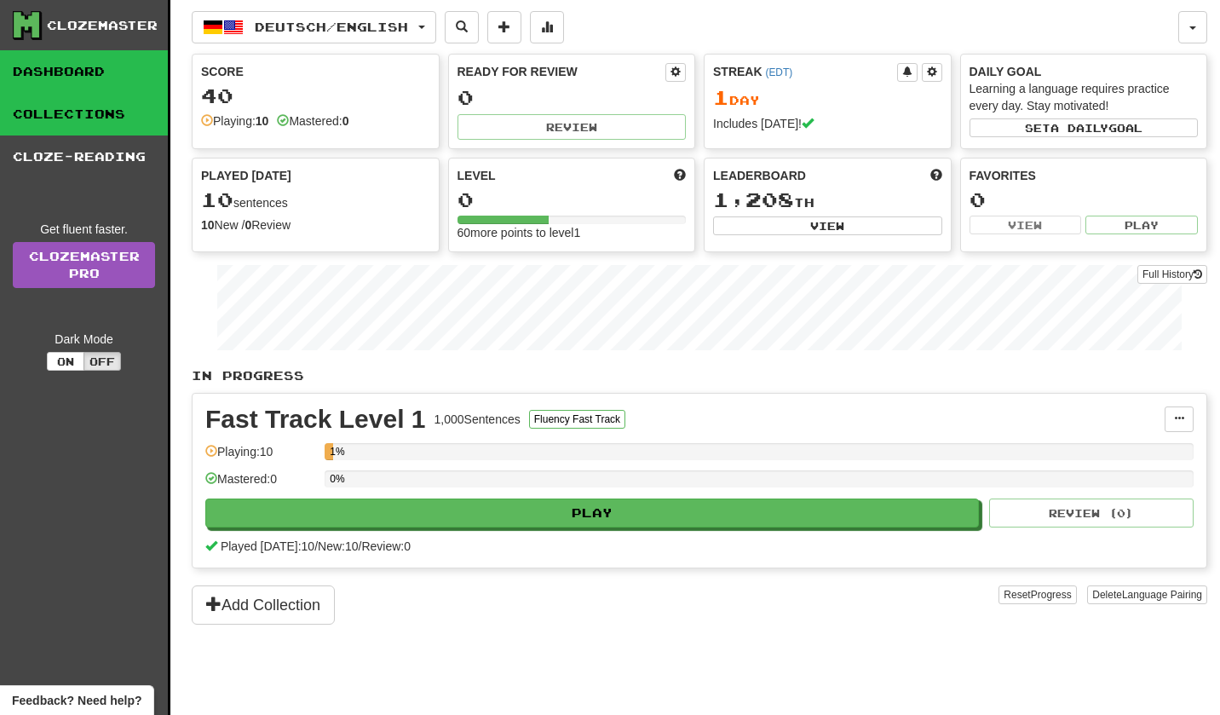
click at [117, 123] on link "Collections" at bounding box center [84, 114] width 168 height 43
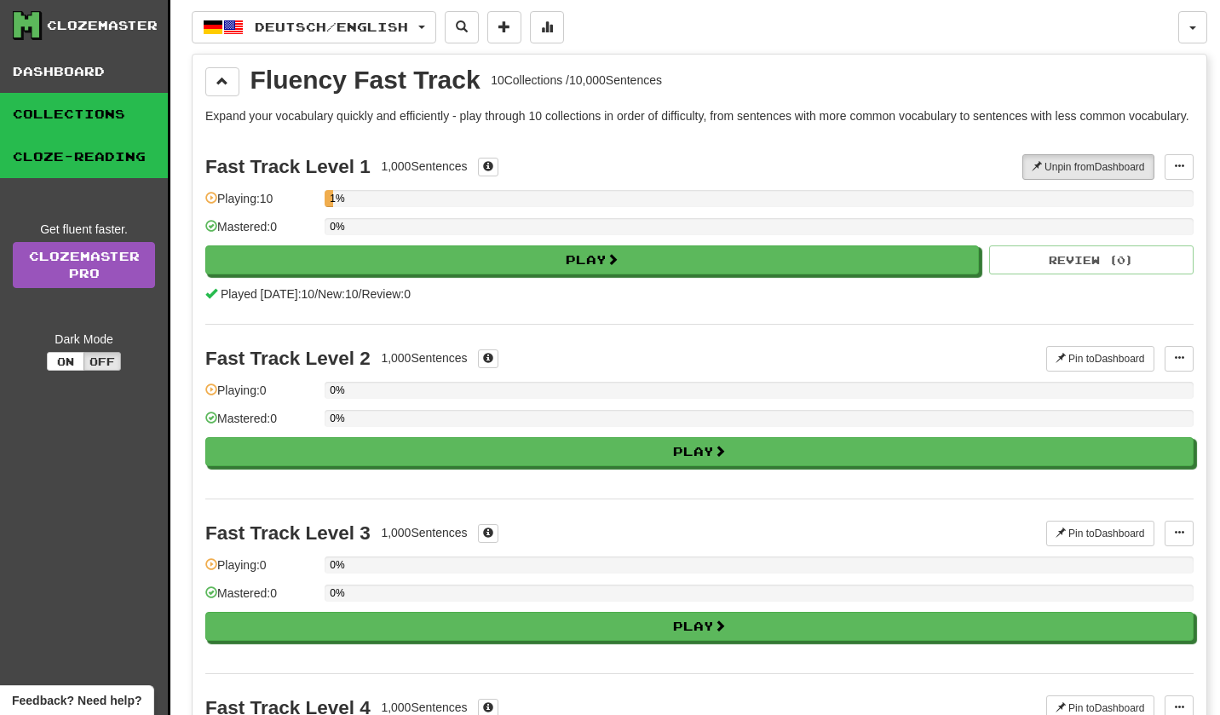
click at [121, 154] on link "Cloze-Reading" at bounding box center [84, 156] width 168 height 43
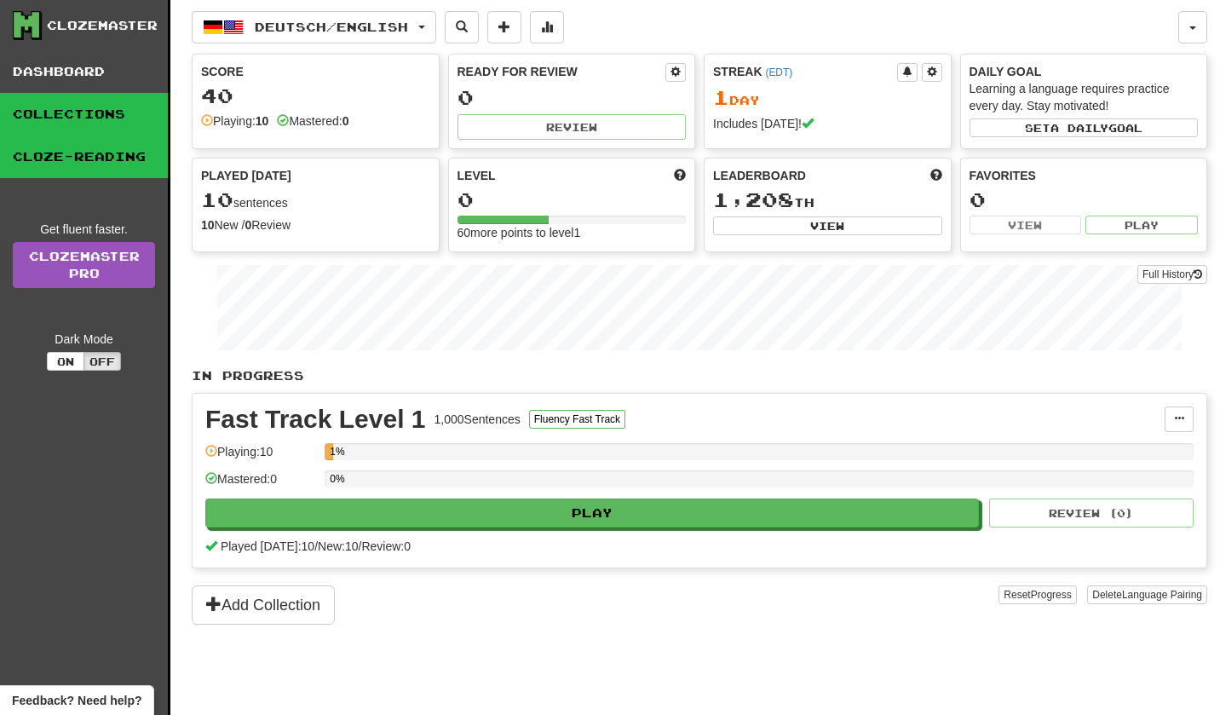
click at [74, 122] on link "Collections" at bounding box center [84, 114] width 168 height 43
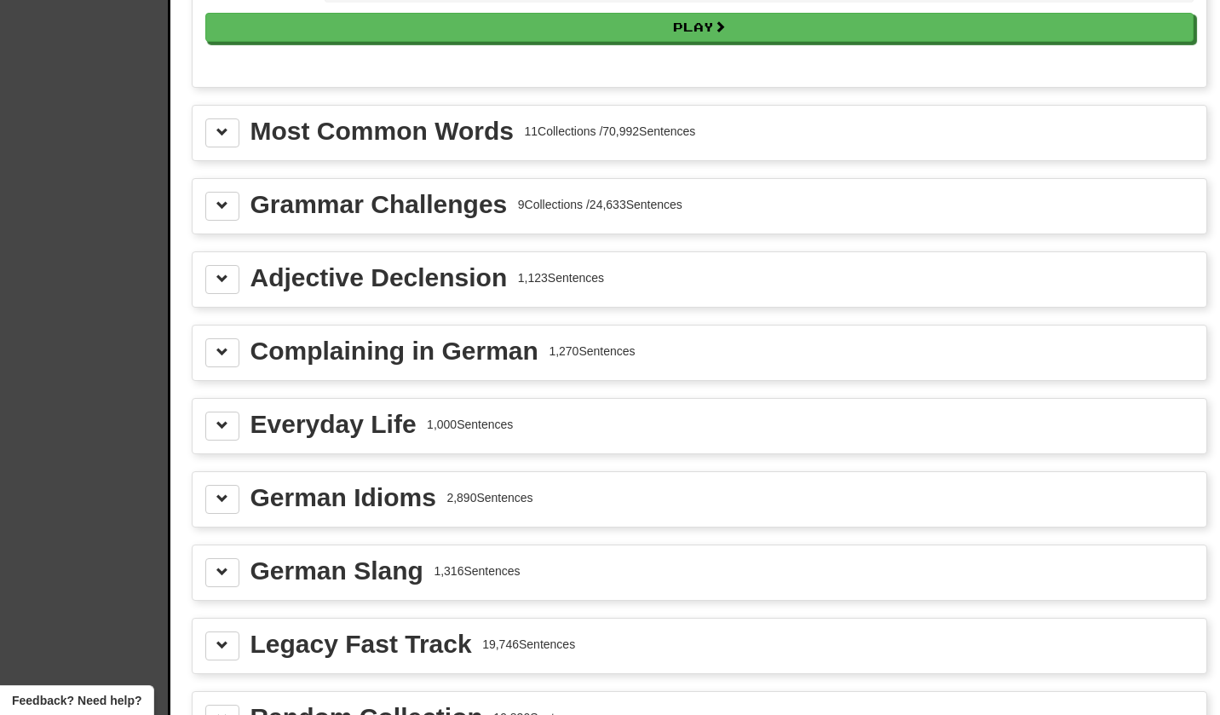
scroll to position [1798, 0]
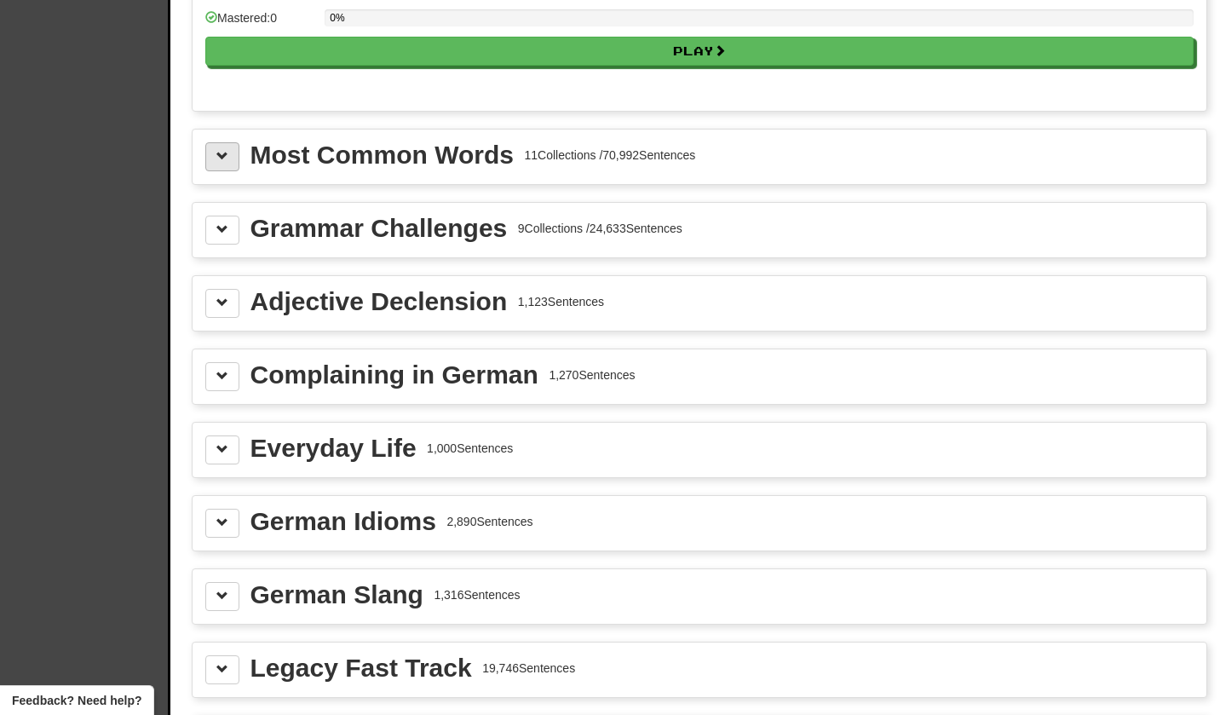
click at [222, 162] on span at bounding box center [222, 156] width 12 height 12
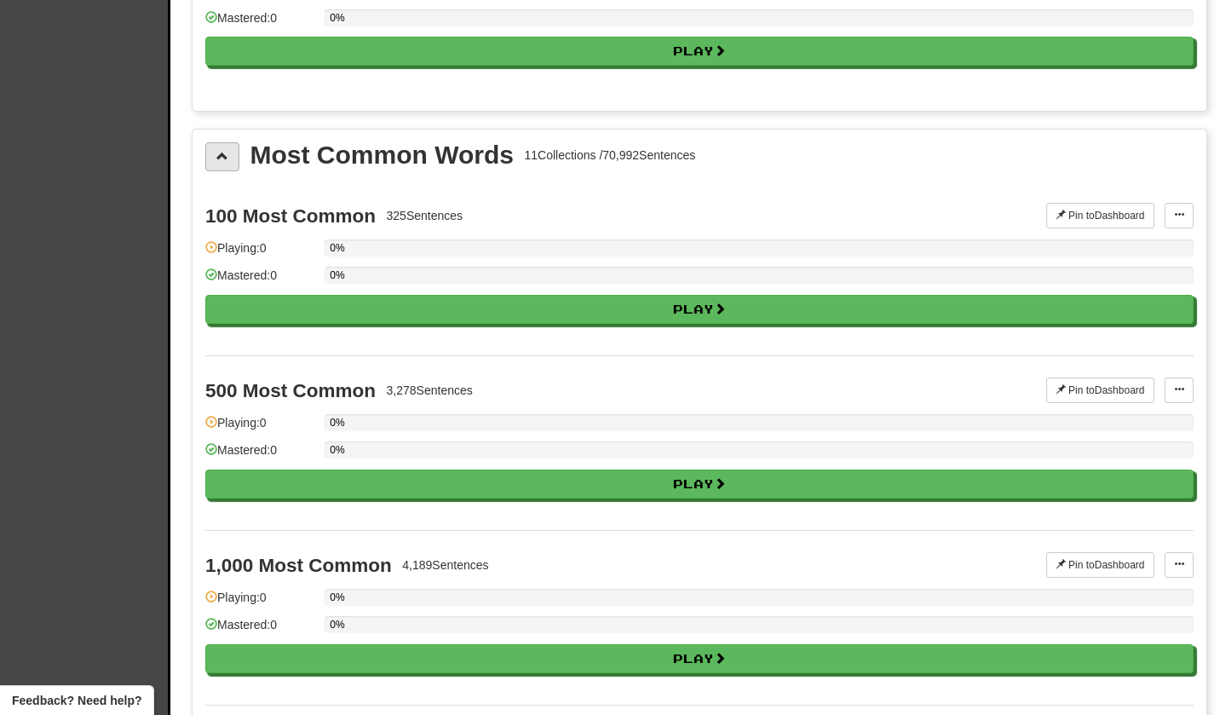
click at [223, 162] on span at bounding box center [222, 156] width 12 height 12
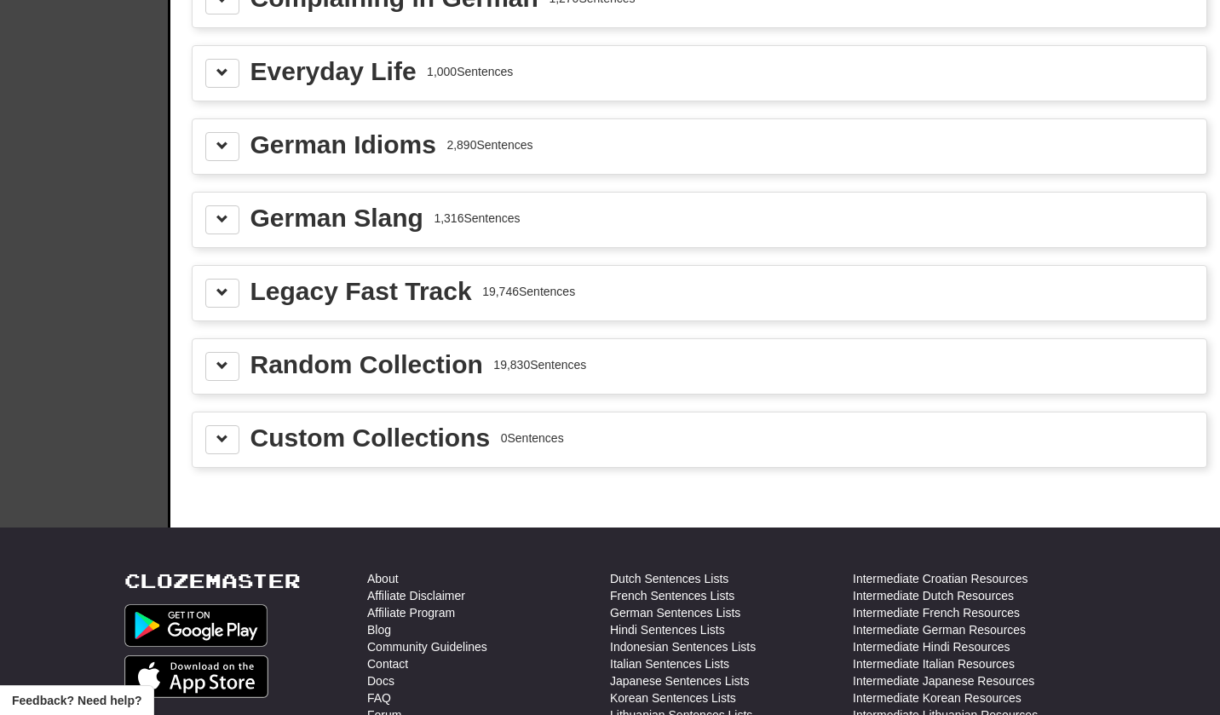
scroll to position [2175, 0]
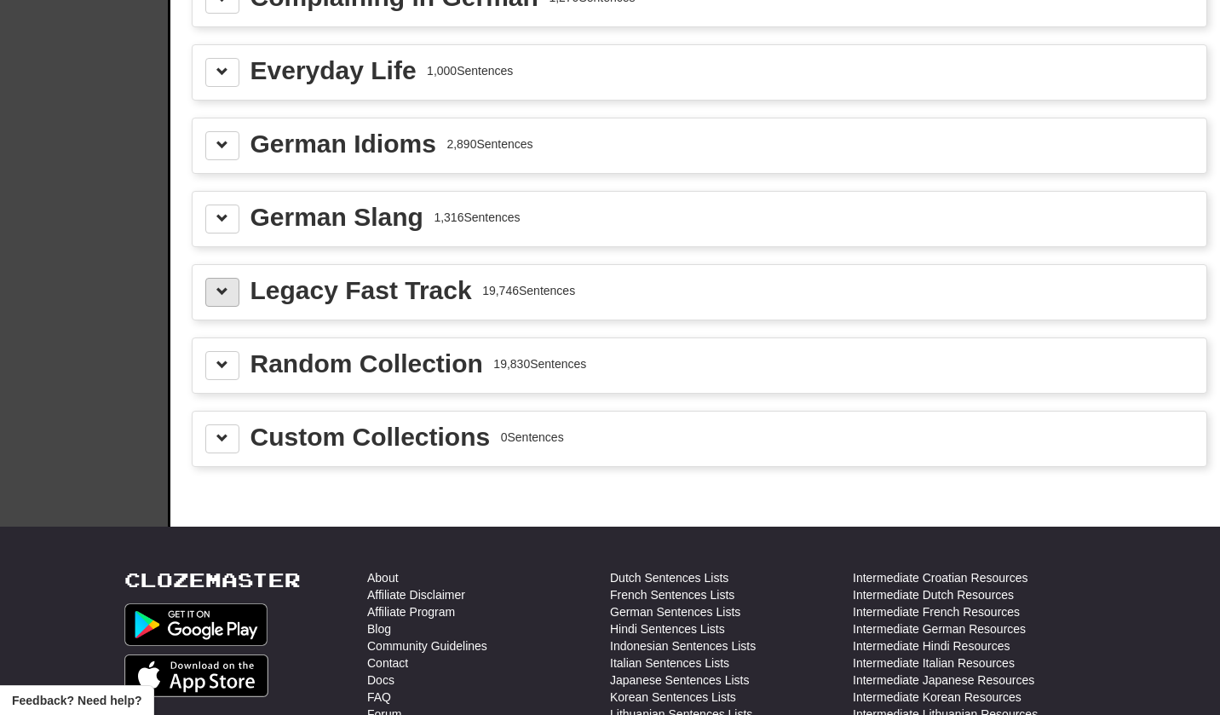
click at [227, 307] on button at bounding box center [222, 292] width 34 height 29
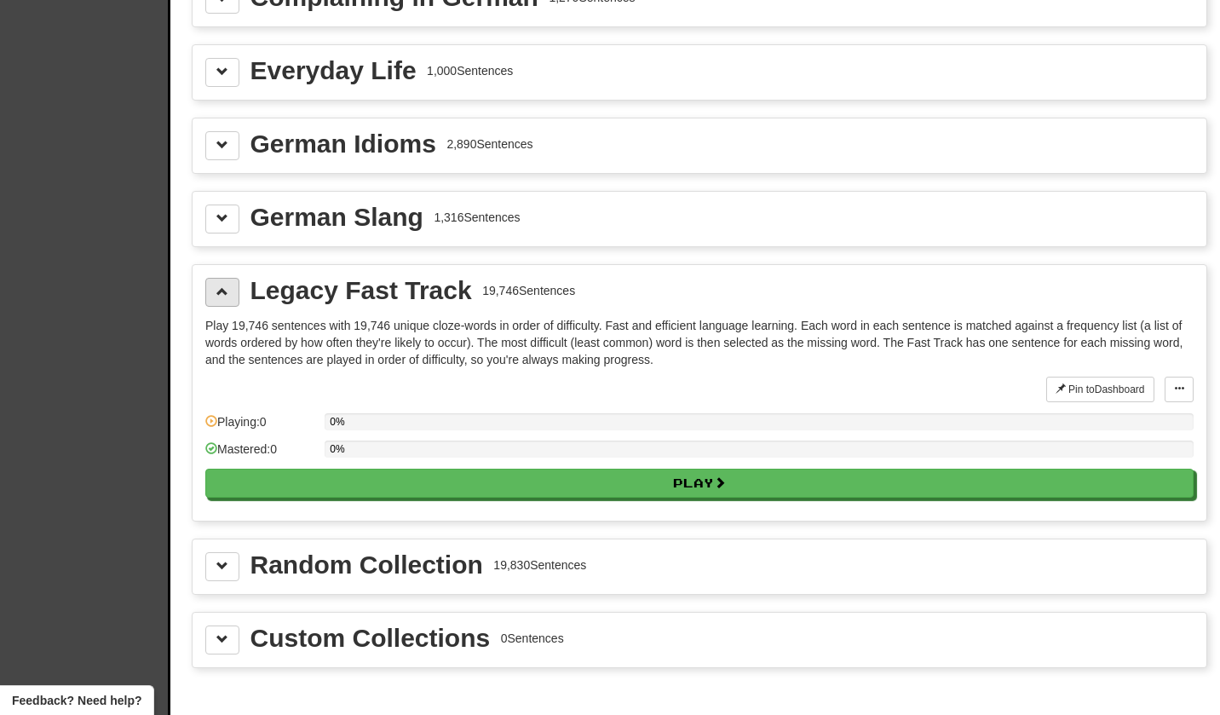
click at [226, 307] on button at bounding box center [222, 292] width 34 height 29
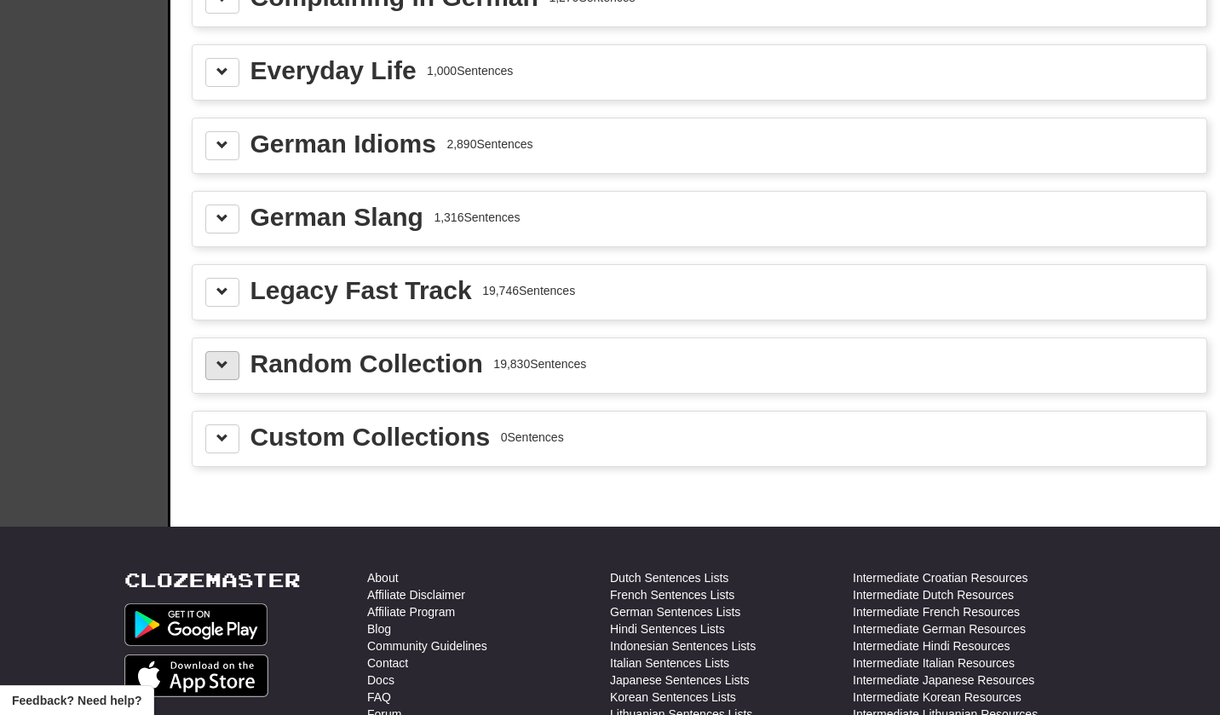
click at [225, 371] on span at bounding box center [222, 365] width 12 height 12
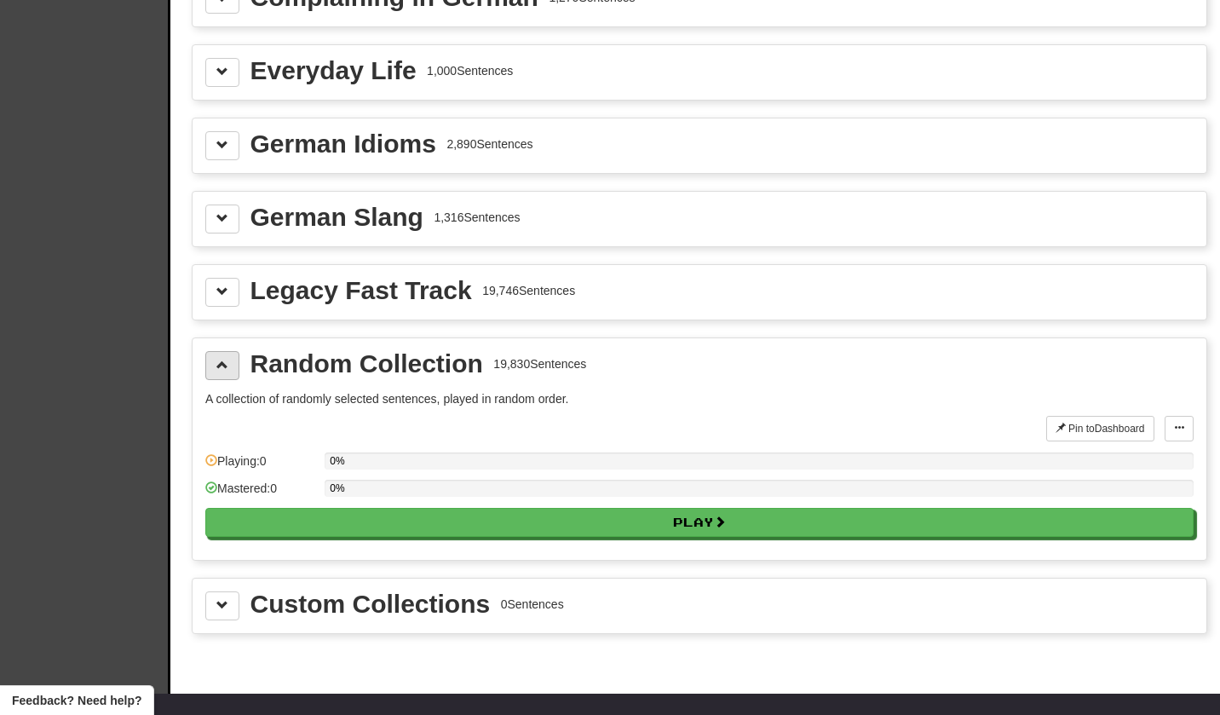
click at [226, 371] on span at bounding box center [222, 365] width 12 height 12
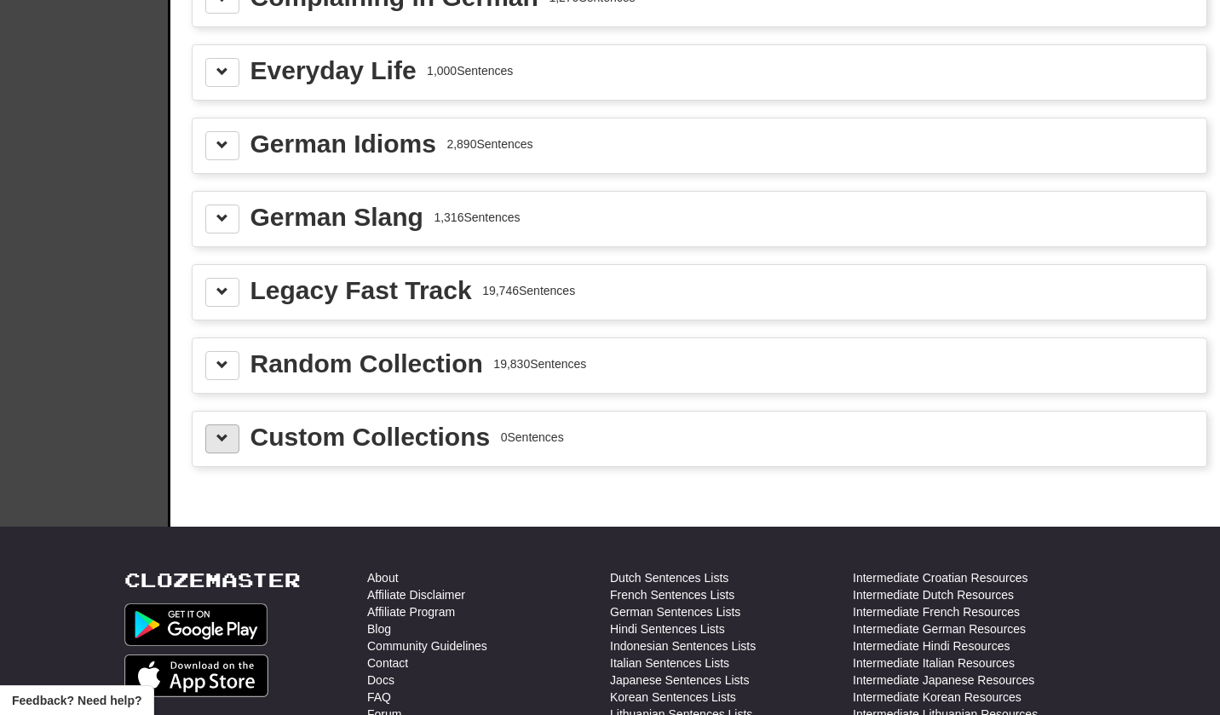
click at [230, 448] on button at bounding box center [222, 438] width 34 height 29
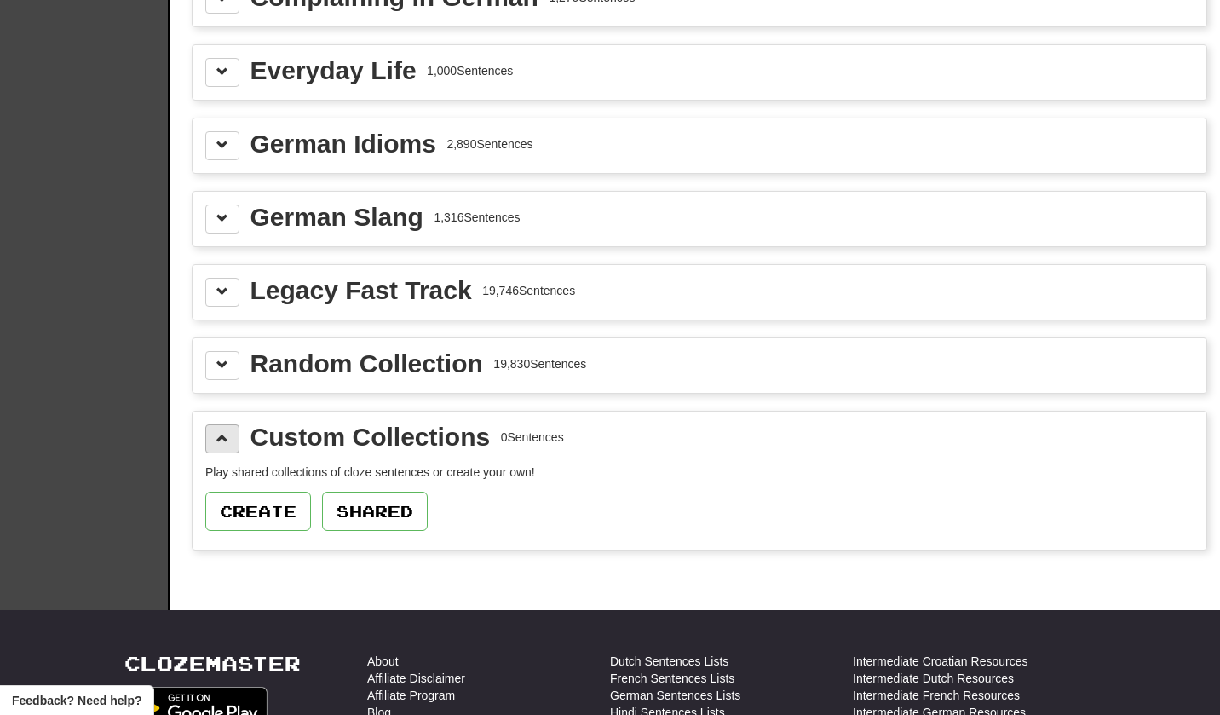
click at [230, 448] on button at bounding box center [222, 438] width 34 height 29
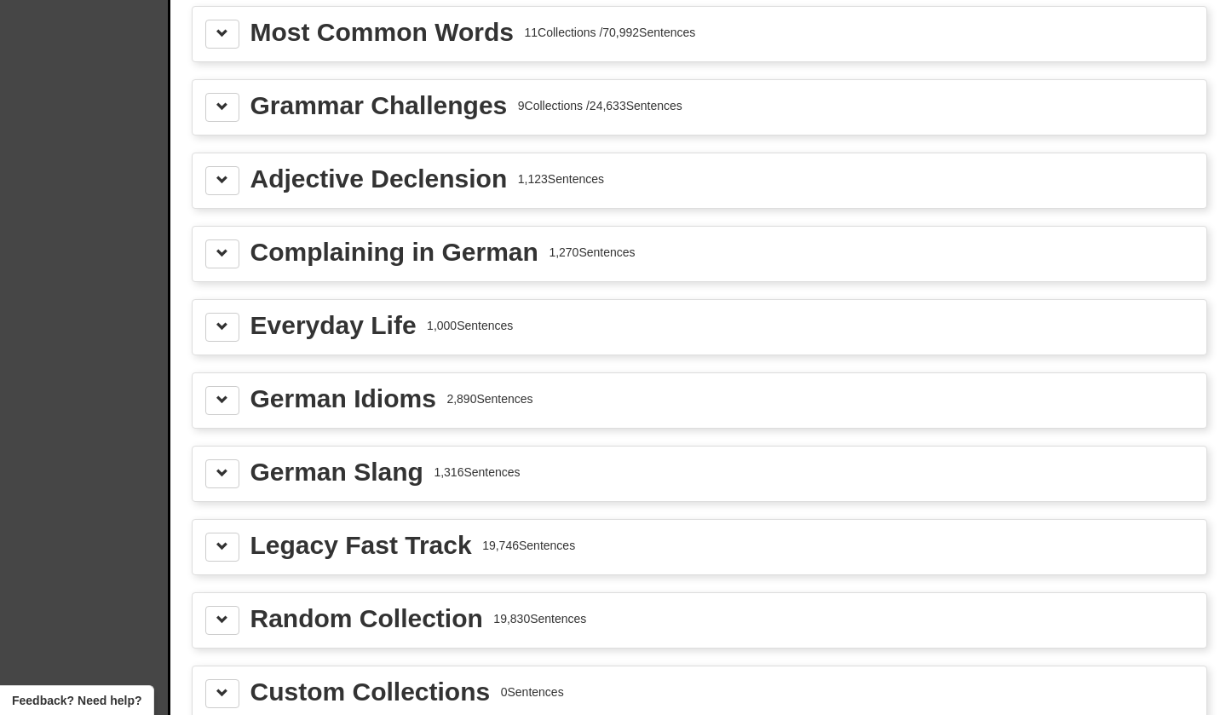
scroll to position [1889, 0]
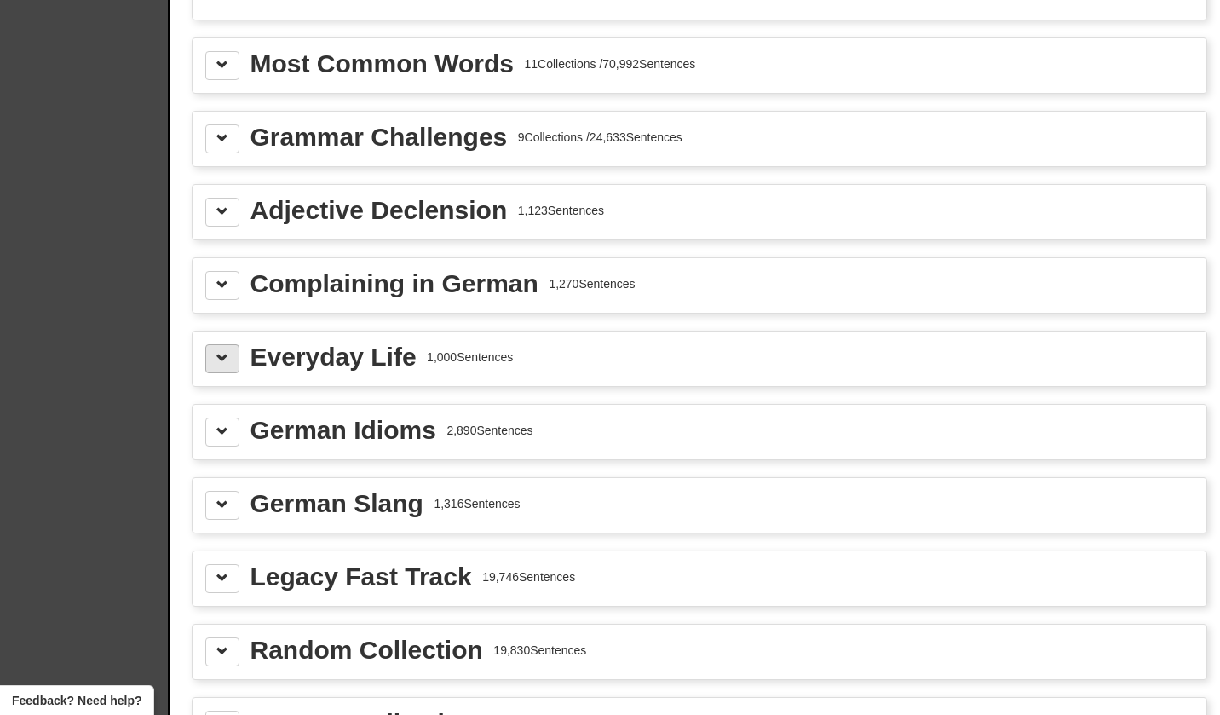
click at [228, 373] on button at bounding box center [222, 358] width 34 height 29
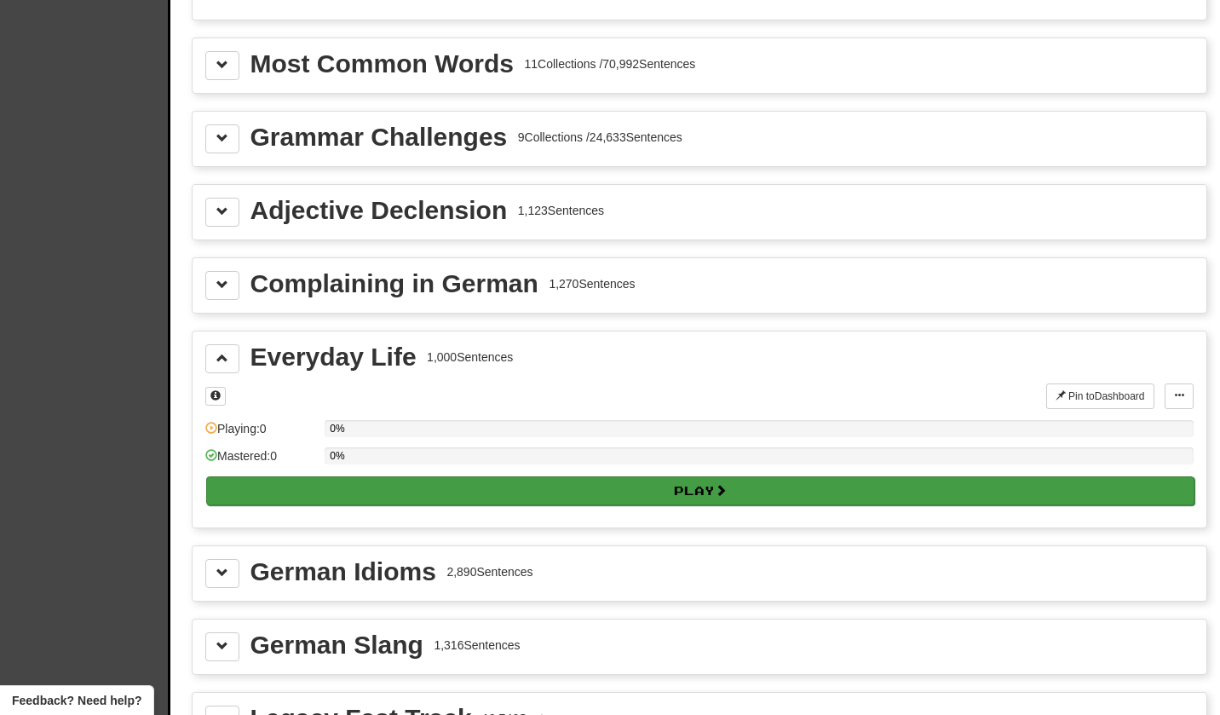
click at [360, 504] on button "Play" at bounding box center [700, 490] width 988 height 29
select select "**"
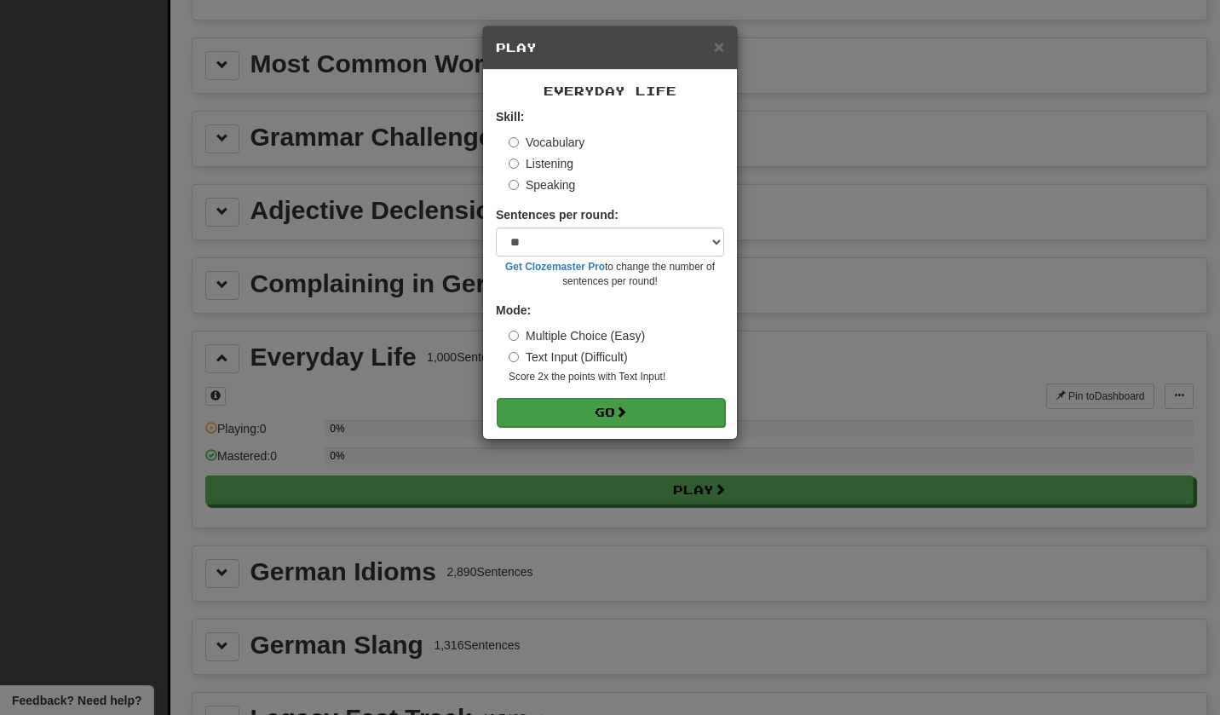
click at [627, 406] on span at bounding box center [621, 412] width 12 height 12
click at [720, 48] on span "×" at bounding box center [719, 47] width 10 height 20
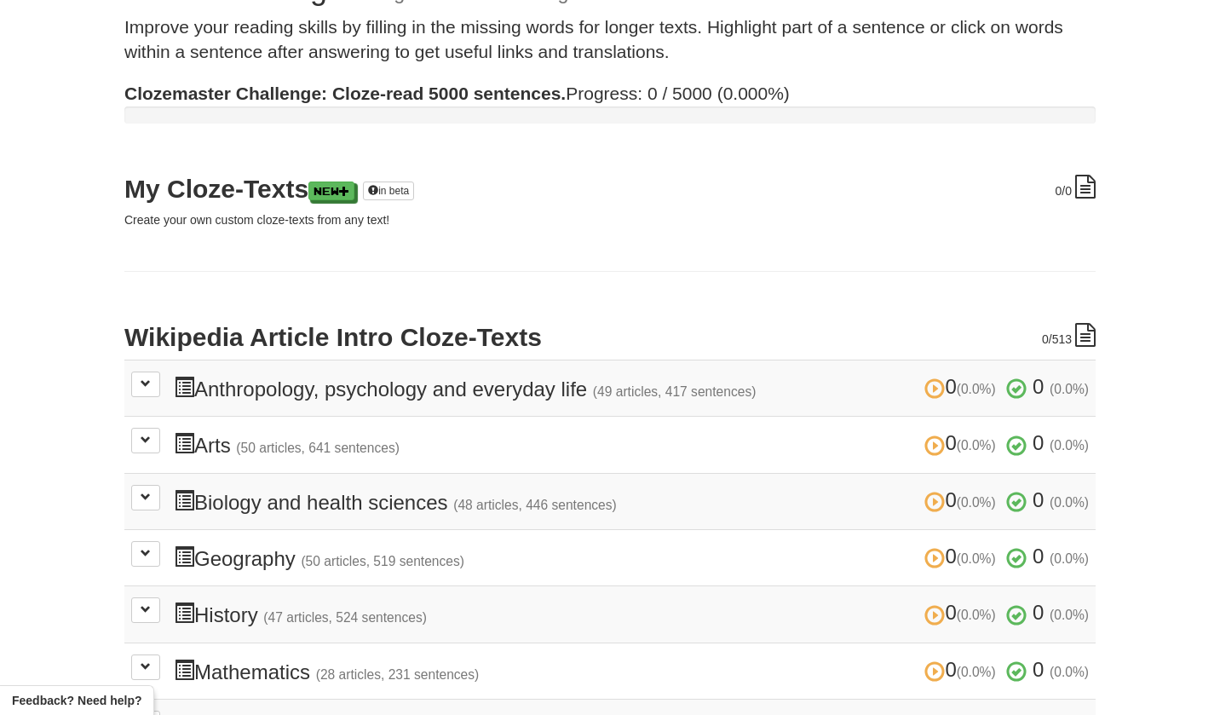
scroll to position [49, 0]
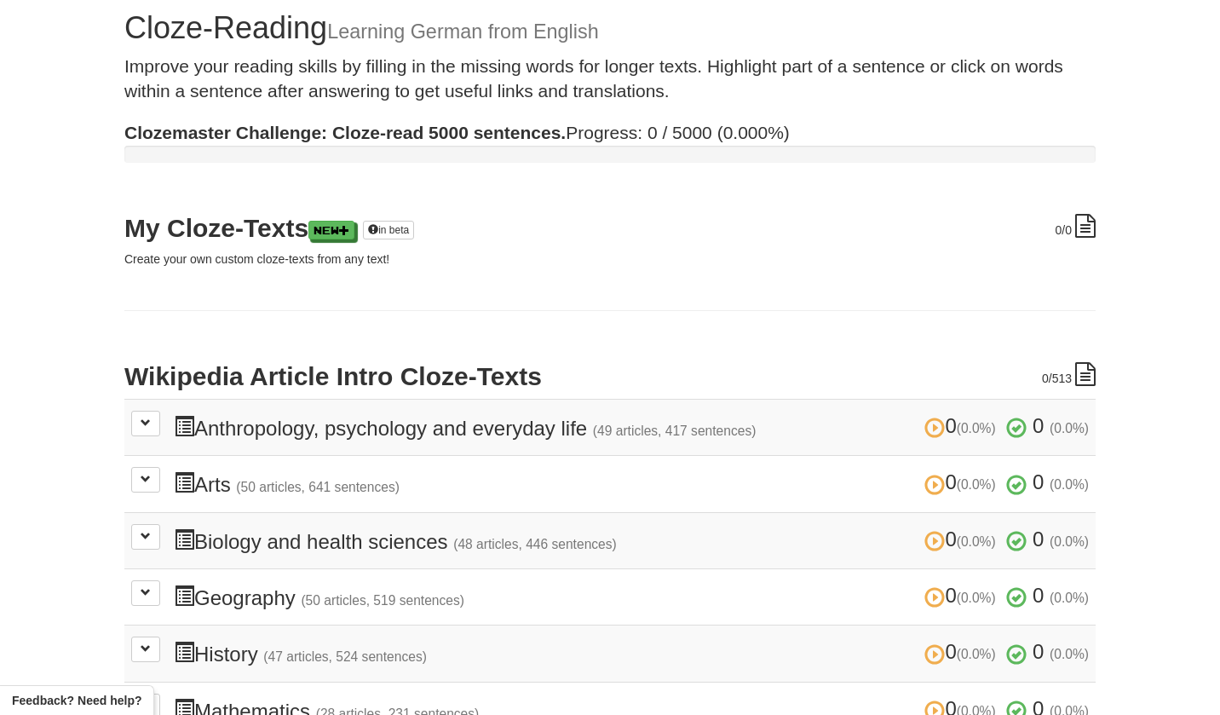
click at [306, 429] on h3 "0 (0.0%) 0 (0.0%) Anthropology, psychology and everyday life (49 articles, 417 …" at bounding box center [631, 427] width 915 height 25
click at [147, 426] on span at bounding box center [146, 423] width 10 height 10
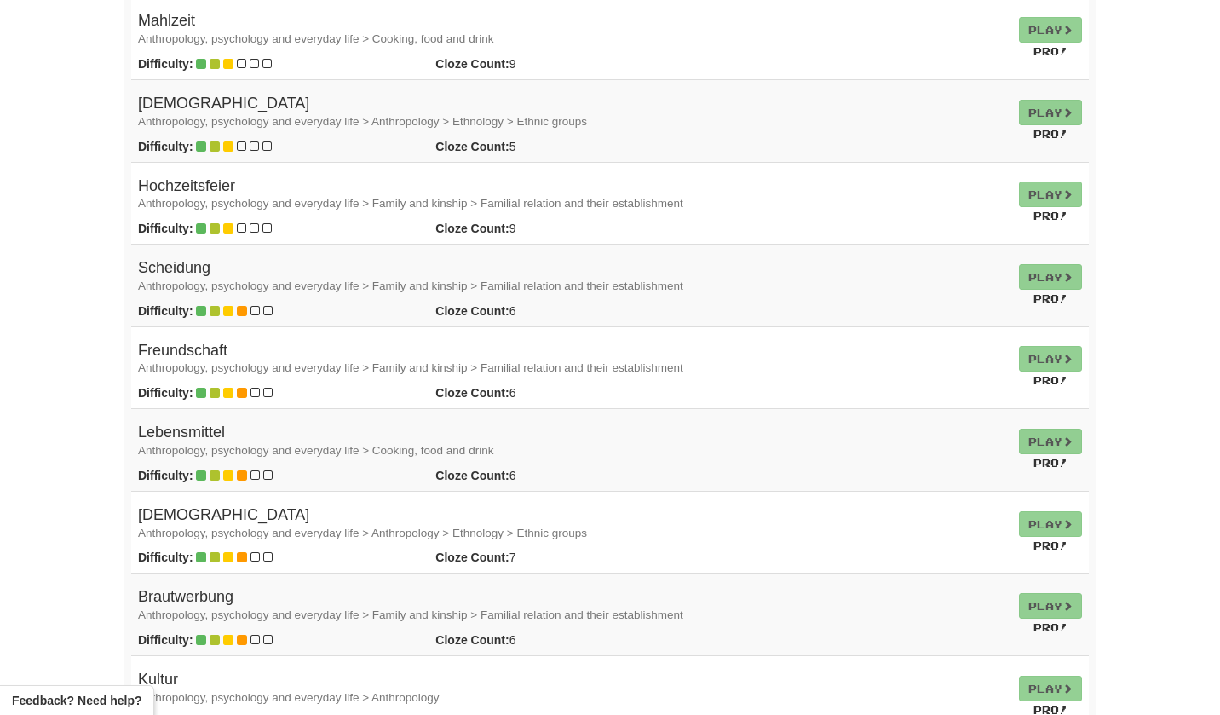
scroll to position [1077, 0]
